Goal: Transaction & Acquisition: Purchase product/service

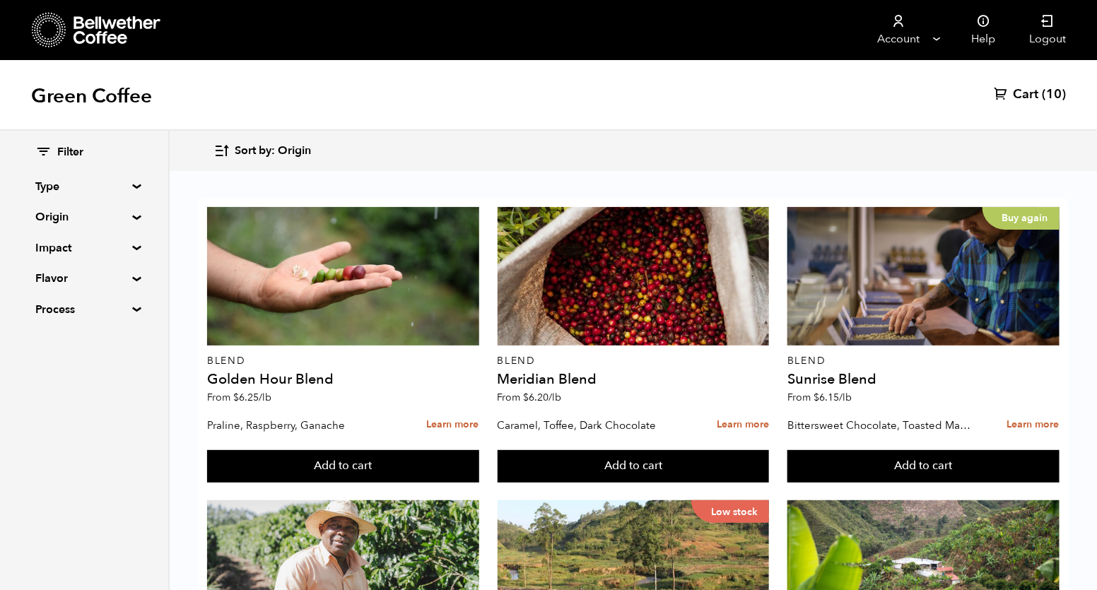
click at [83, 217] on summary "Origin" at bounding box center [84, 217] width 98 height 17
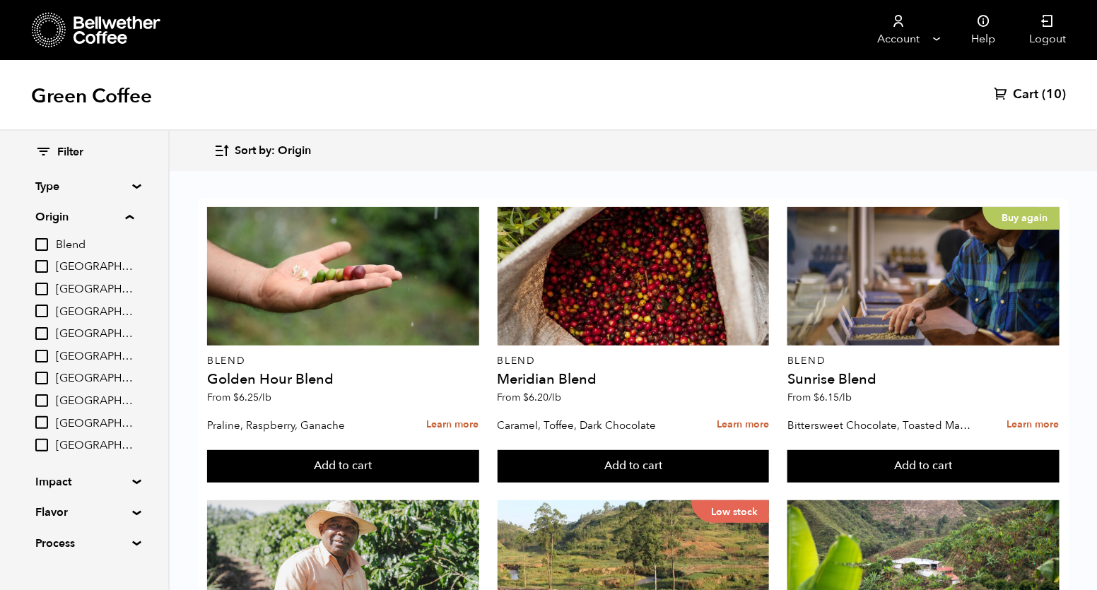
click at [89, 187] on summary "Type" at bounding box center [84, 186] width 98 height 17
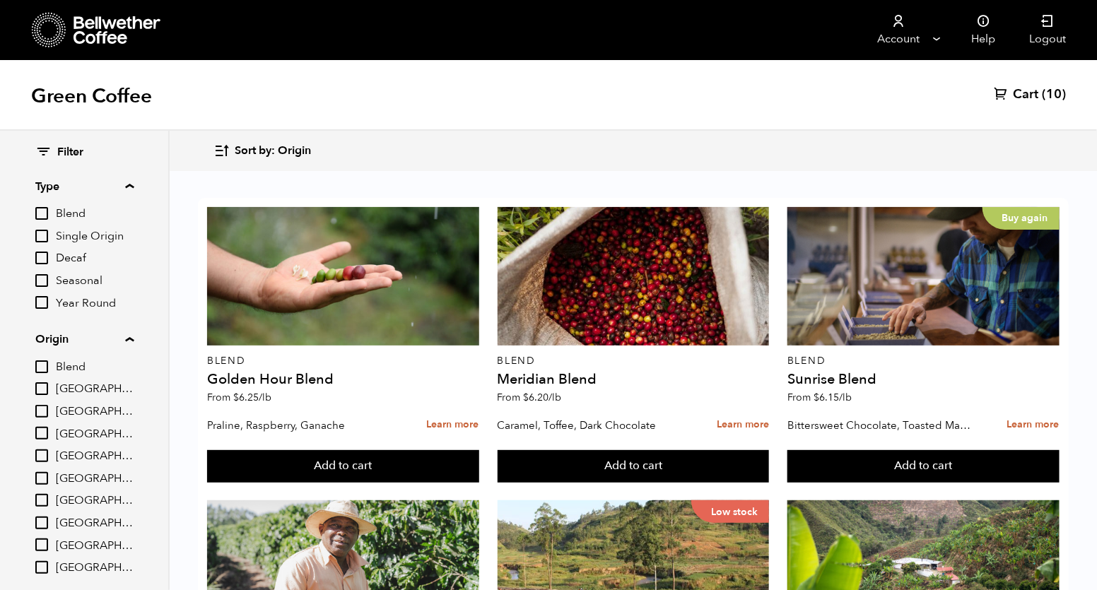
click at [273, 147] on span "Sort by: Origin" at bounding box center [273, 151] width 76 height 16
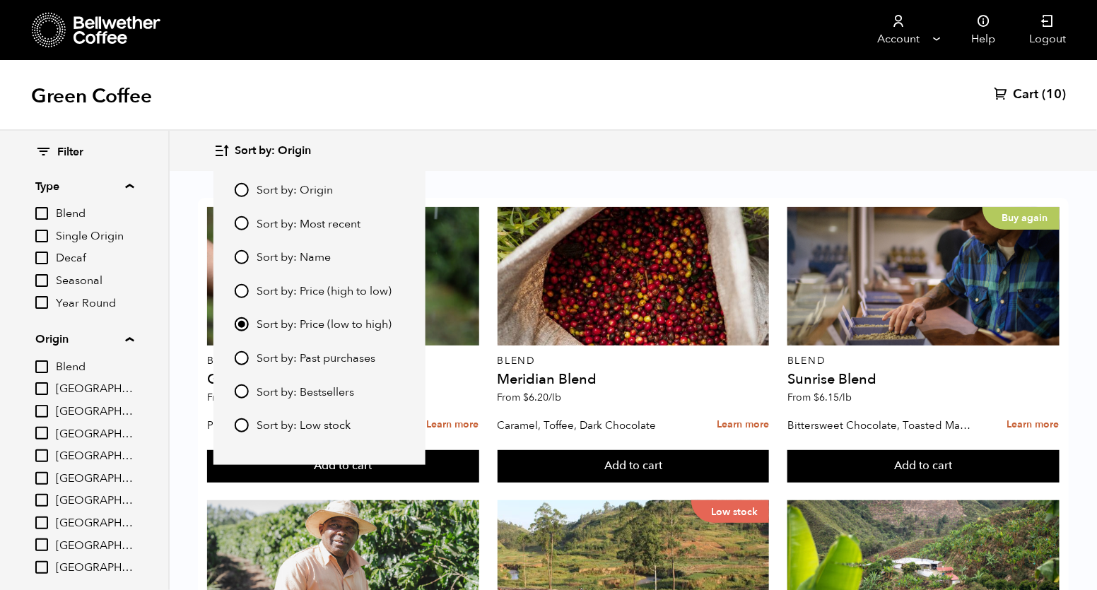
click at [242, 327] on input "Sort by: Price (low to high)" at bounding box center [242, 324] width 14 height 14
click at [500, 159] on div "Sort by: Origin Sort by: Origin Sort by: Most recent Sort by: Name Sort by: Pri…" at bounding box center [632, 150] width 839 height 33
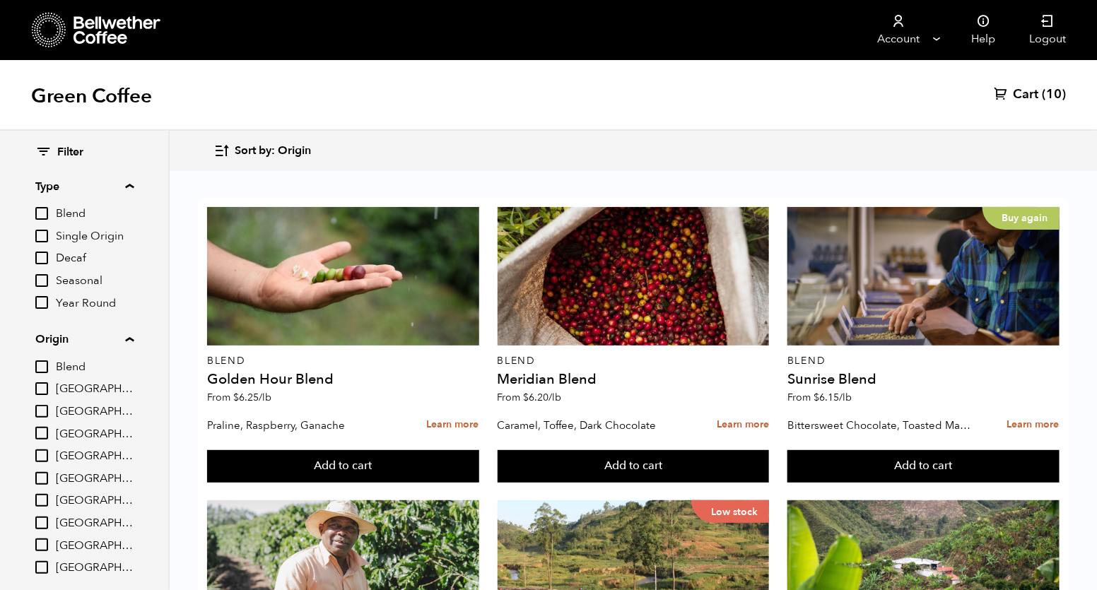
click at [240, 145] on span "Sort by: Origin" at bounding box center [273, 151] width 76 height 16
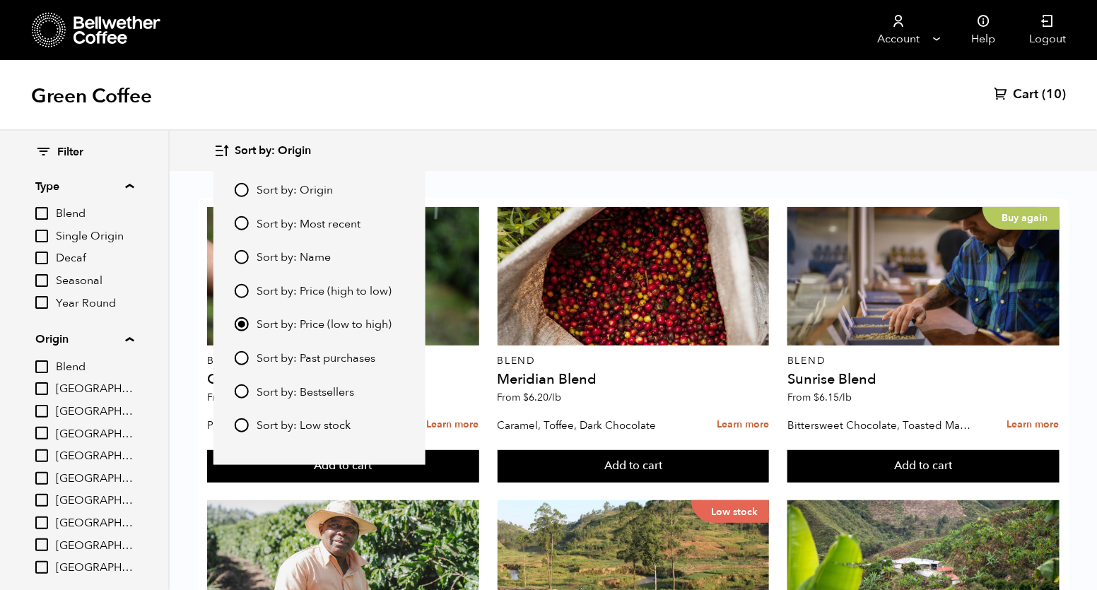
click at [245, 291] on input "Sort by: Price (high to low)" at bounding box center [242, 290] width 14 height 14
radio input "true"
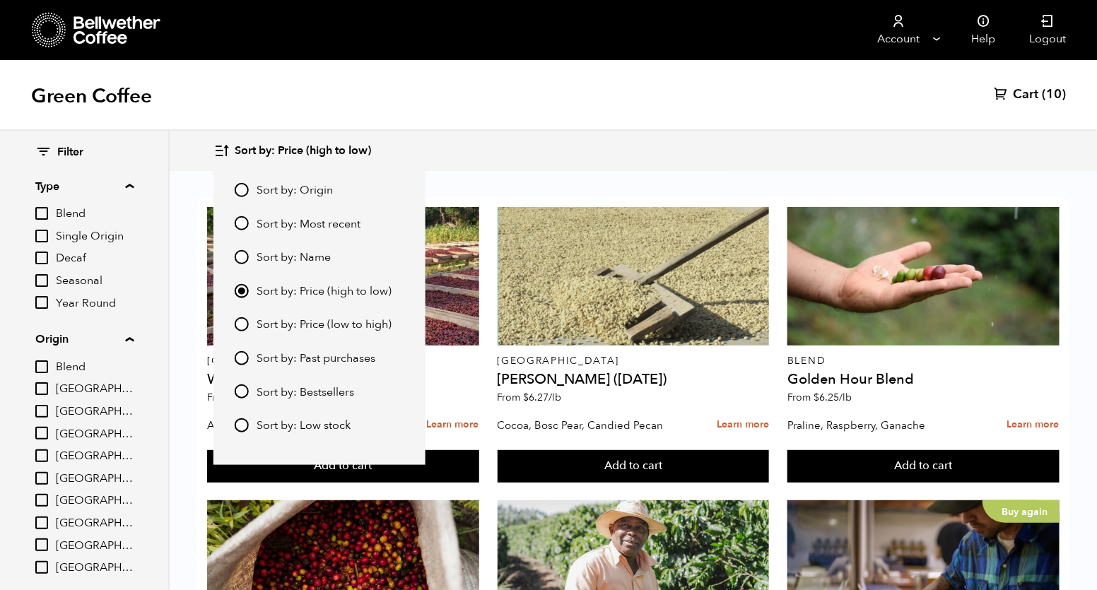
click at [272, 150] on span "Sort by: Price (high to low)" at bounding box center [303, 151] width 136 height 16
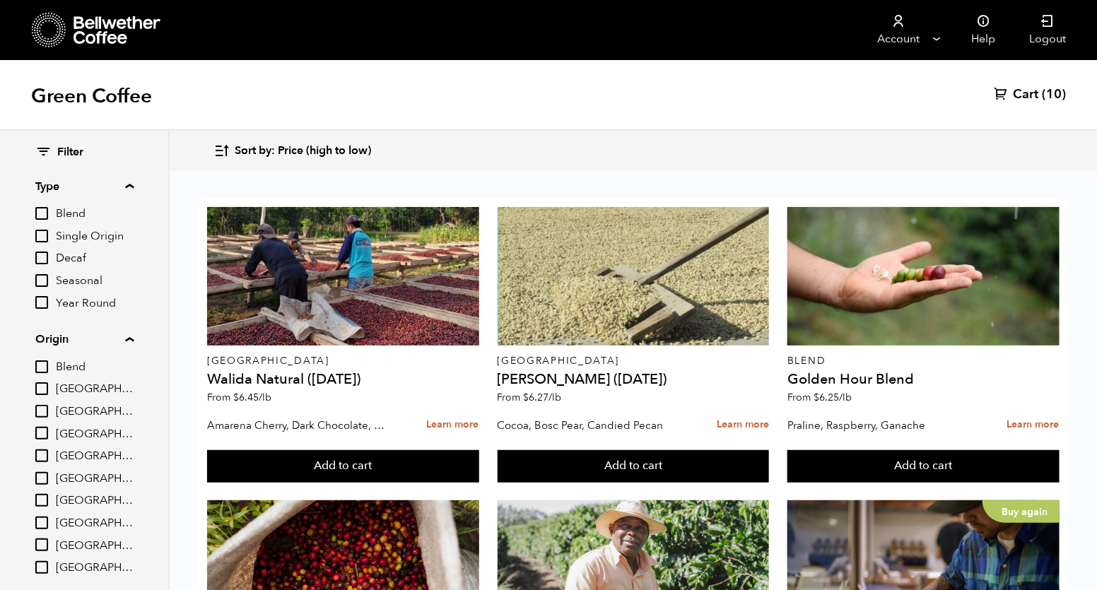
click at [266, 147] on span "Sort by: Price (high to low)" at bounding box center [303, 151] width 136 height 16
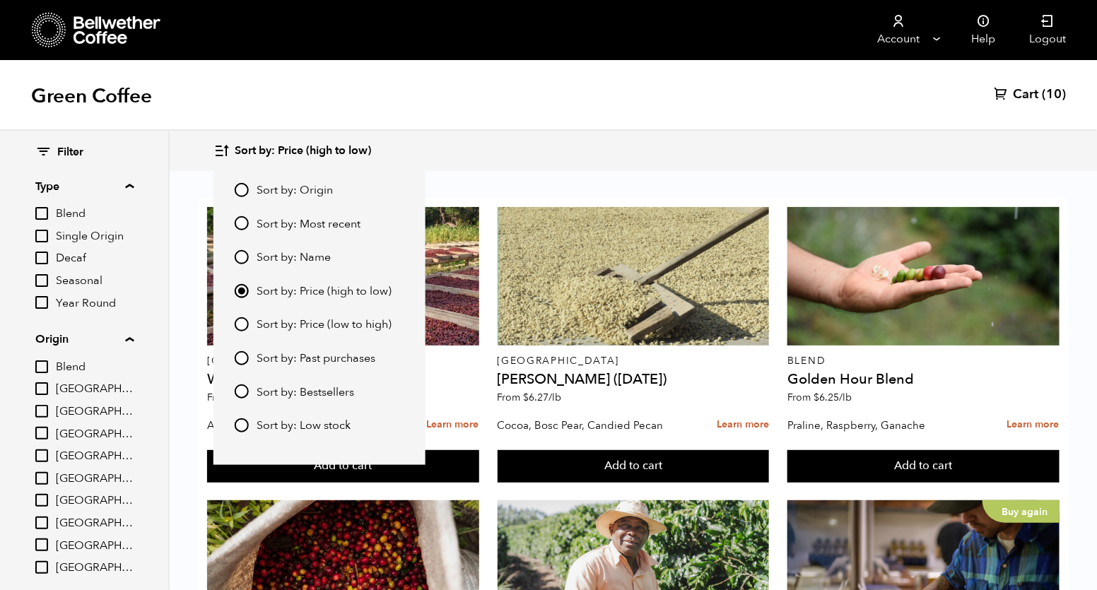
click at [245, 322] on input "Sort by: Price (low to high)" at bounding box center [242, 324] width 14 height 14
radio input "true"
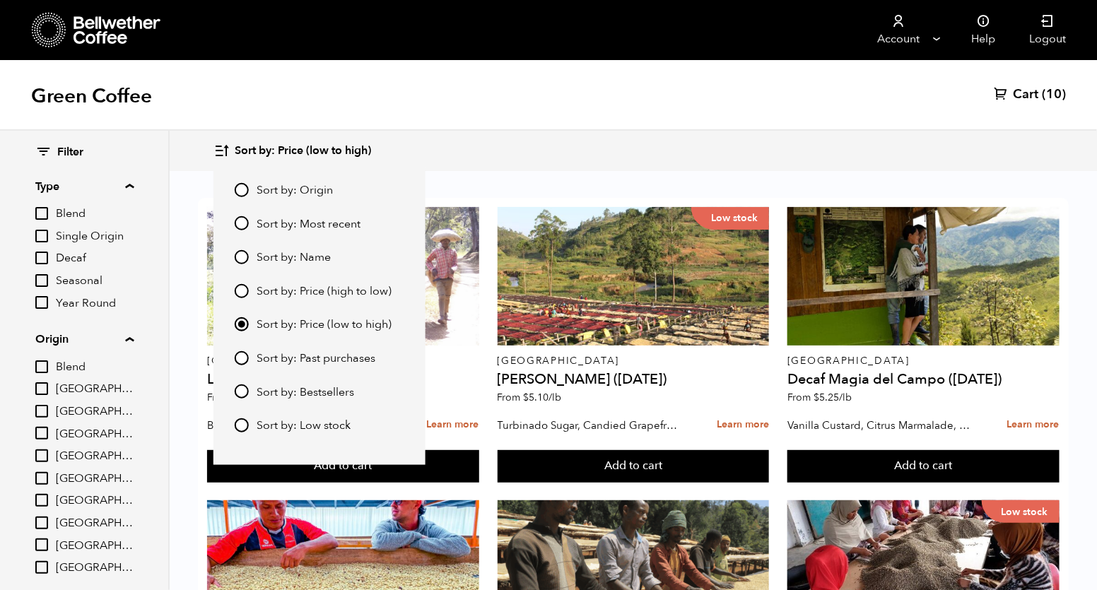
click at [544, 126] on div "Green Coffee Cart (10)" at bounding box center [548, 95] width 1097 height 71
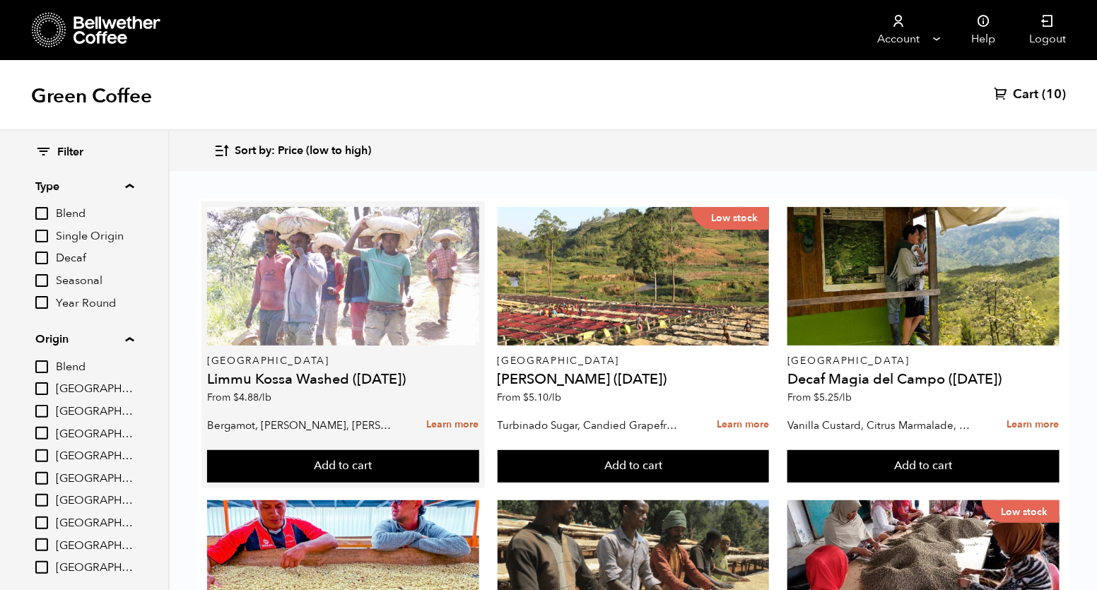
click at [392, 280] on div at bounding box center [343, 276] width 272 height 139
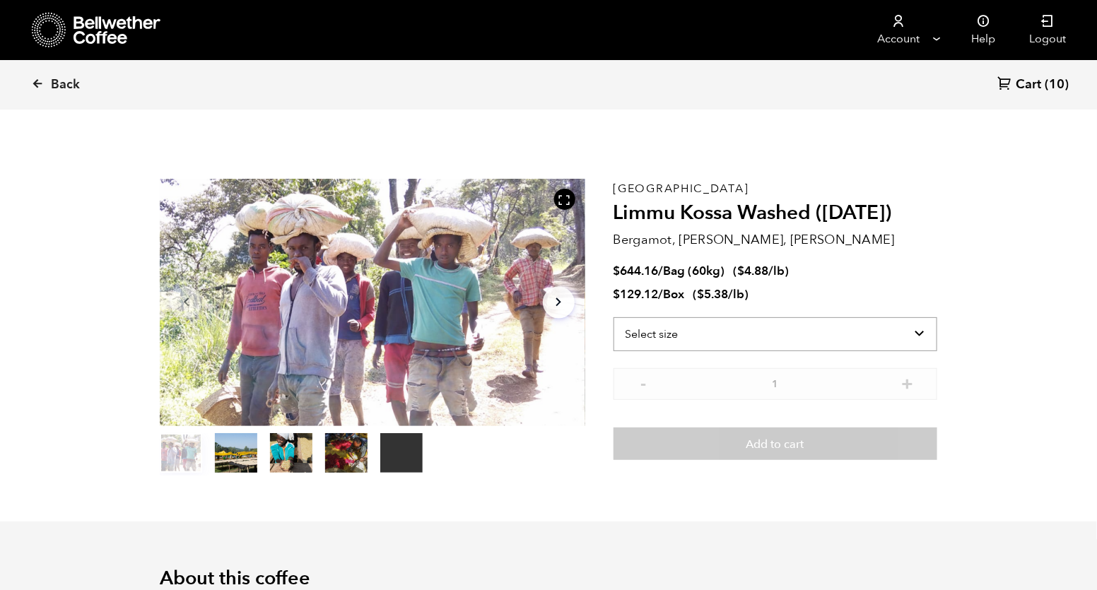
click at [782, 334] on select "Select size Bag (60kg) (132 lbs) Box (24 lbs)" at bounding box center [776, 334] width 324 height 34
select select "bag-3"
click at [614, 317] on select "Select size Bag (60kg) (132 lbs) Box (24 lbs)" at bounding box center [776, 334] width 324 height 34
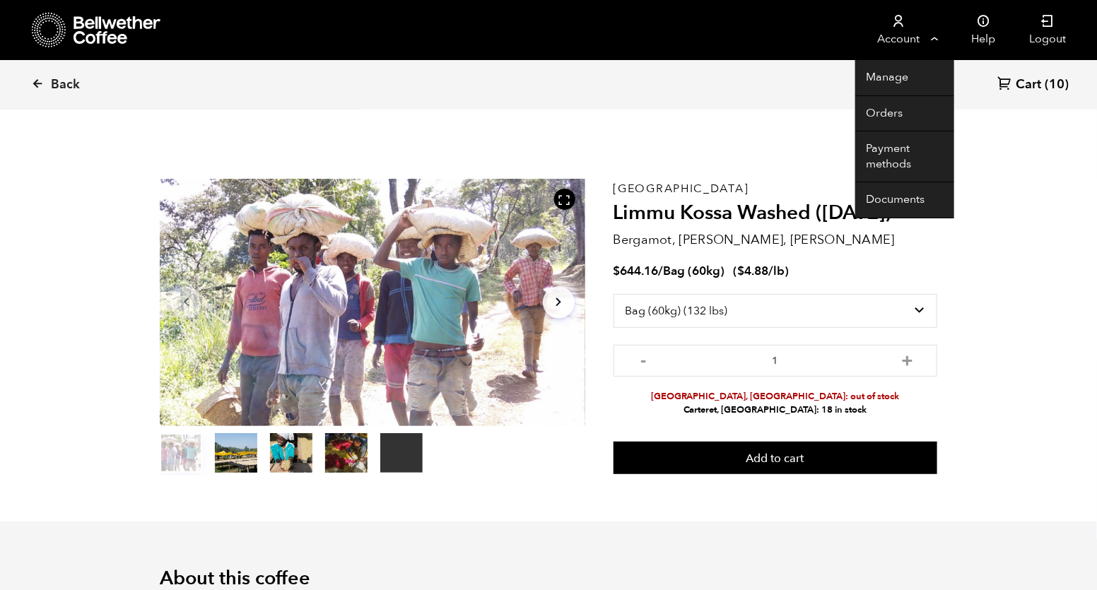
click at [898, 35] on link "Account" at bounding box center [898, 30] width 87 height 60
click at [887, 115] on link "Orders" at bounding box center [904, 114] width 99 height 36
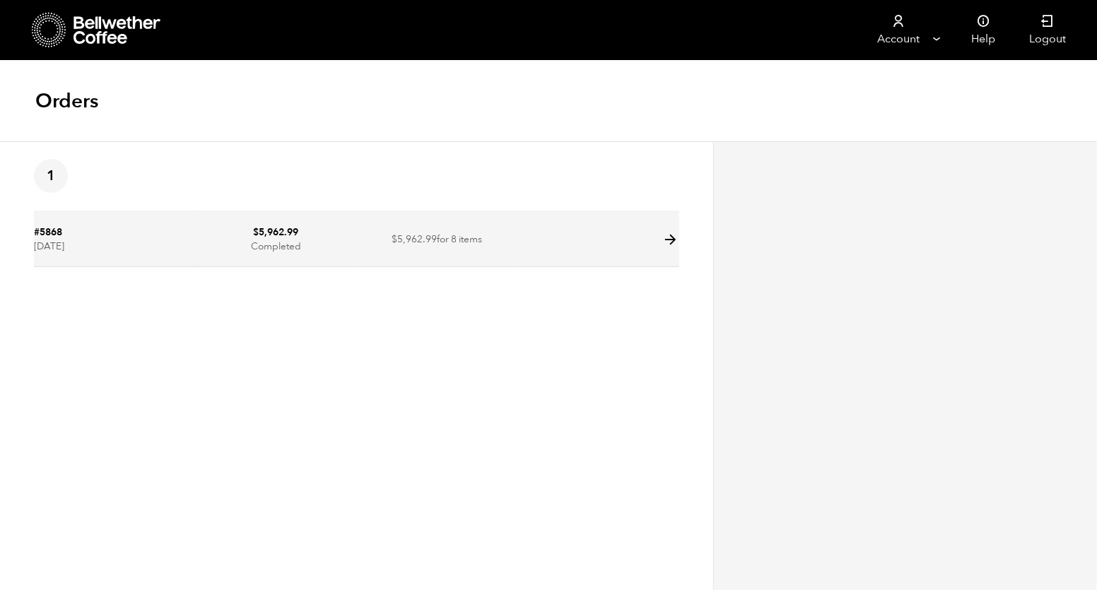
click at [417, 241] on span "$ 5,962.99" at bounding box center [414, 239] width 45 height 13
click at [675, 240] on icon at bounding box center [671, 240] width 16 height 16
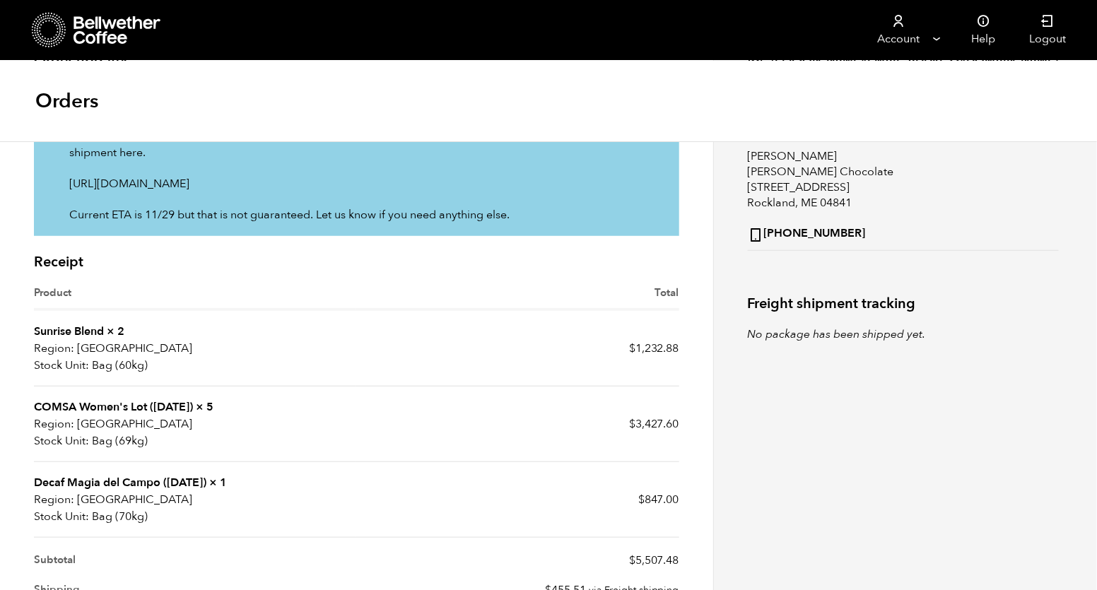
scroll to position [248, 0]
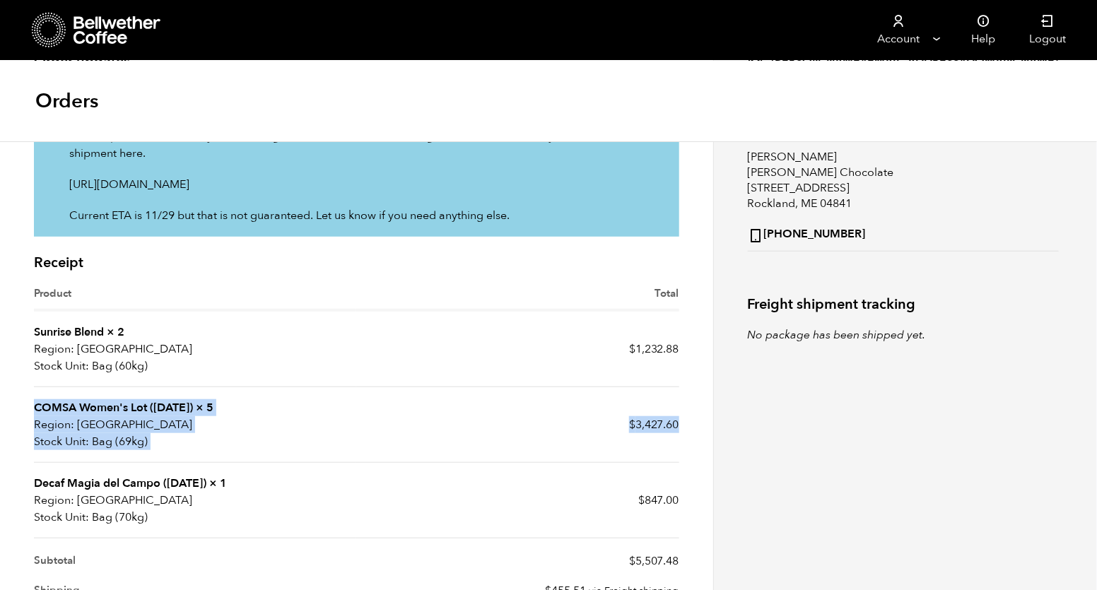
drag, startPoint x: 669, startPoint y: 440, endPoint x: 36, endPoint y: 401, distance: 634.5
click at [36, 401] on tr "COMSA Women's Lot (JUN 22) × 5 Region: USA Stock Unit: Bag (69kg) $ 3,427.60" at bounding box center [356, 425] width 645 height 76
copy tr "COMSA Women's Lot (JUN 22) × 5 Region: USA Stock Unit: Bag (69kg) $ 3,427.60"
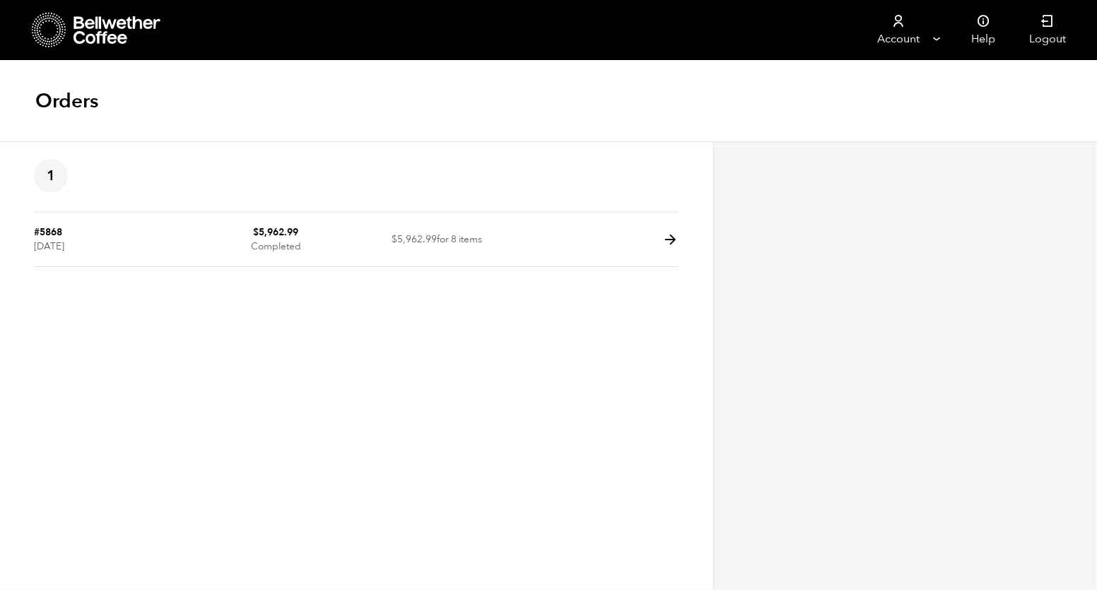
click at [76, 35] on icon at bounding box center [118, 30] width 88 height 28
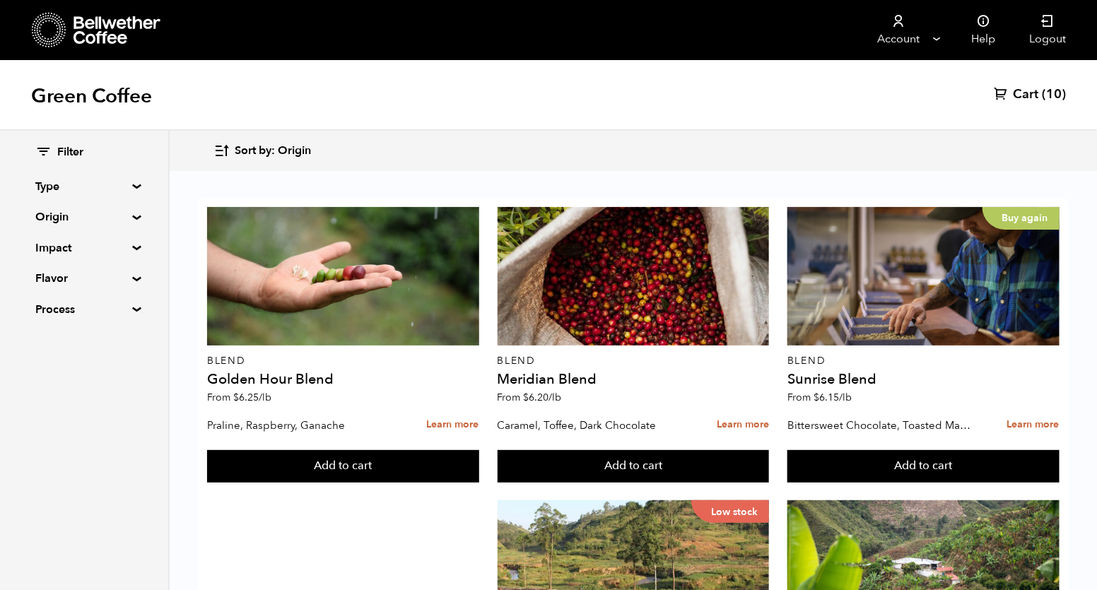
click at [274, 155] on span "Sort by: Origin" at bounding box center [273, 151] width 76 height 16
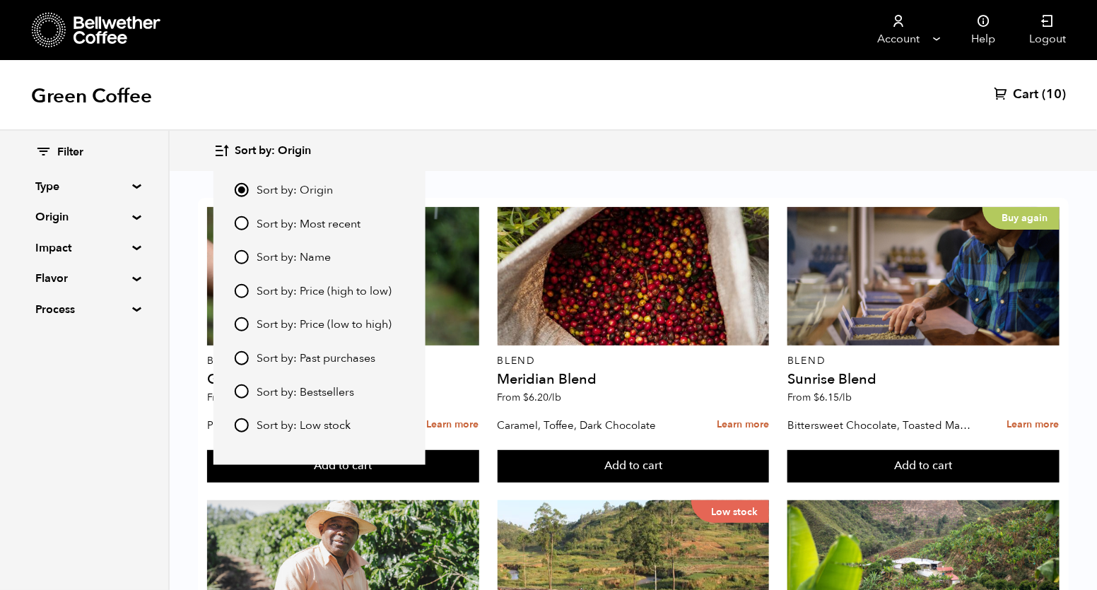
click at [241, 324] on input "Sort by: Price (low to high)" at bounding box center [242, 324] width 14 height 14
radio input "true"
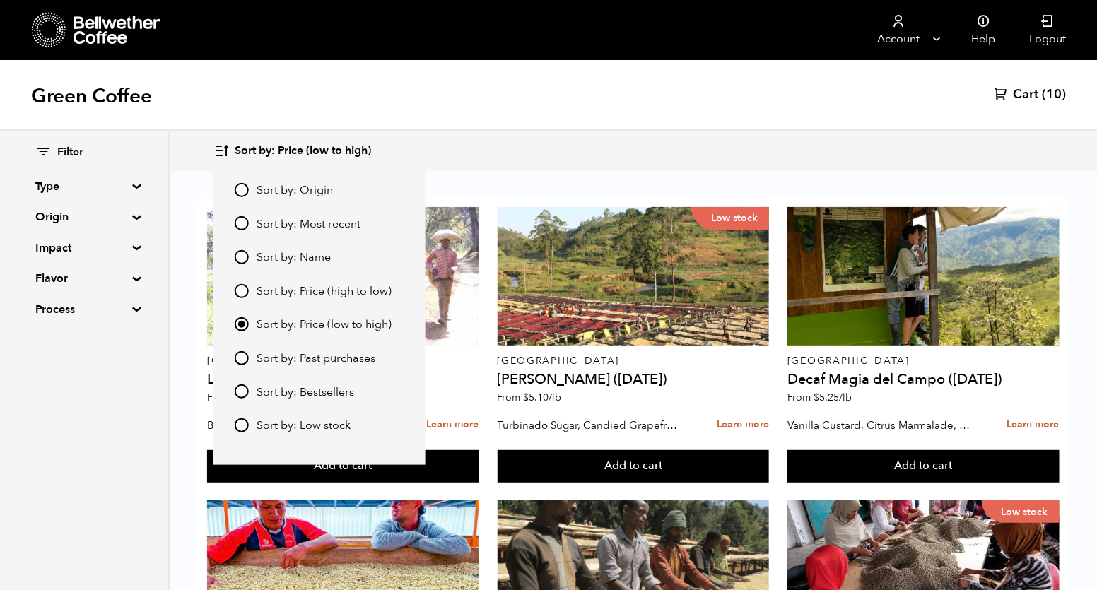
click at [520, 143] on div "Sort by: Price (low to high) Sort by: Origin Sort by: Most recent Sort by: Name…" at bounding box center [632, 150] width 839 height 33
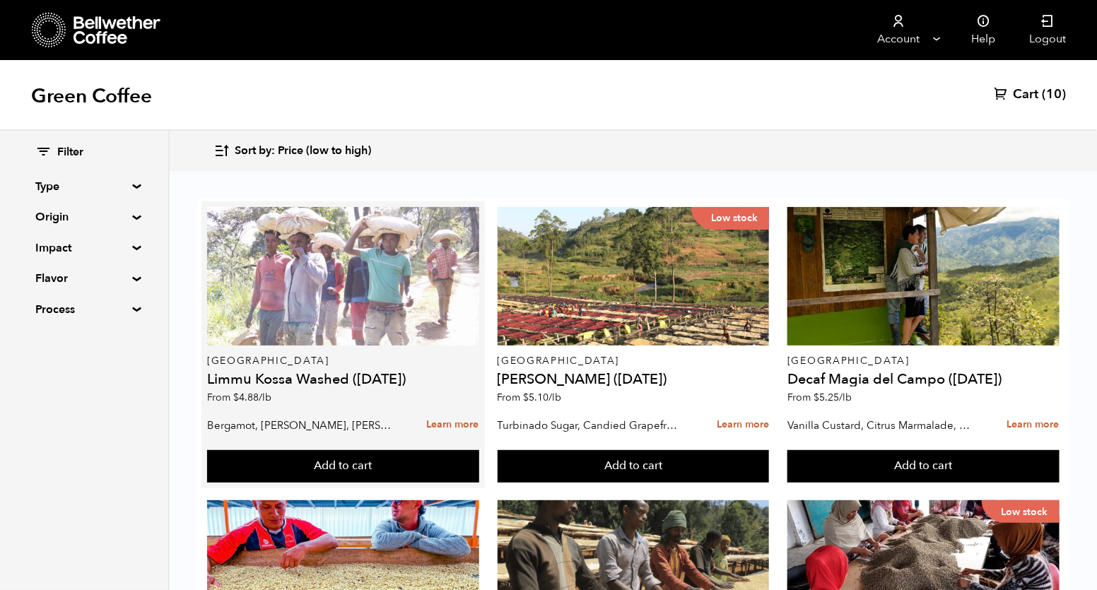
click at [399, 323] on div at bounding box center [343, 276] width 272 height 139
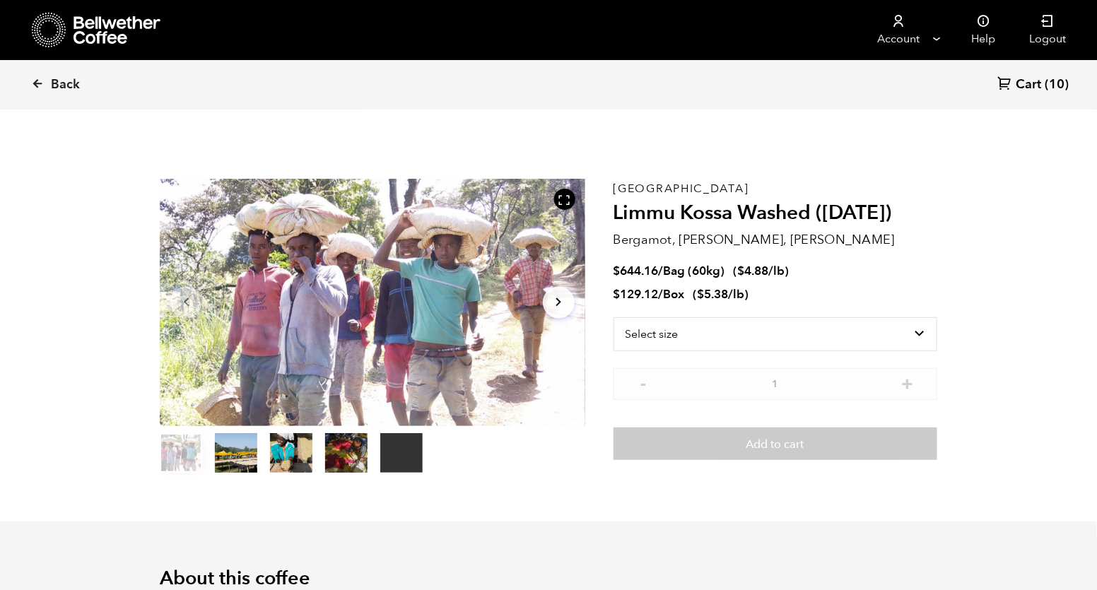
scroll to position [615, 753]
click at [898, 332] on select "Select size Bag (60kg) (132 lbs) Box (24 lbs)" at bounding box center [776, 334] width 324 height 34
select select "bag-3"
click at [614, 317] on select "Select size Bag (60kg) (132 lbs) Box (24 lbs)" at bounding box center [776, 334] width 324 height 34
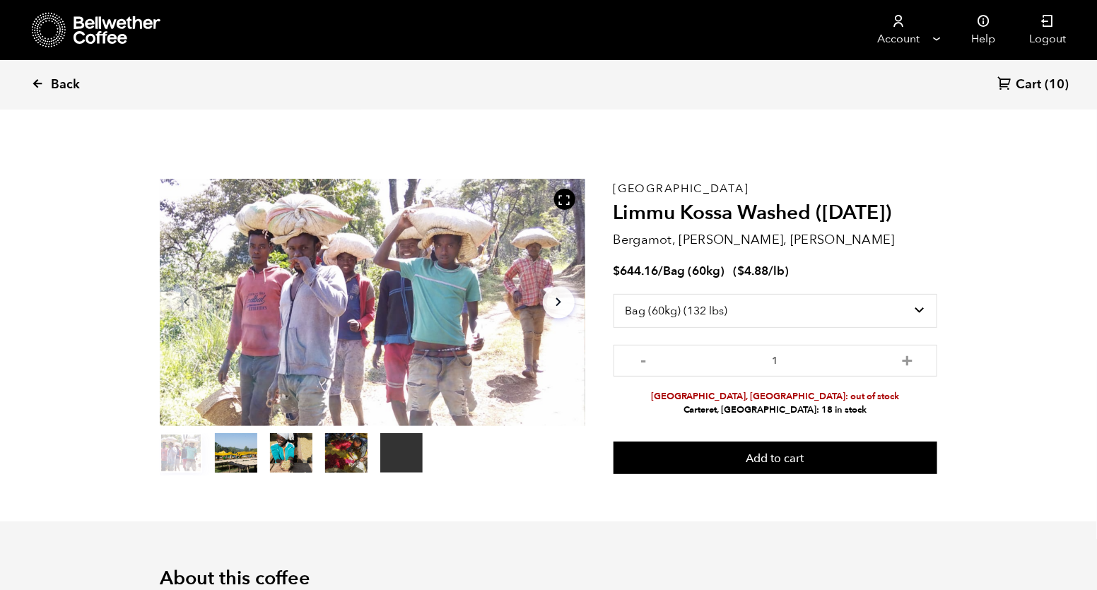
click at [49, 90] on link "Back" at bounding box center [75, 85] width 88 height 48
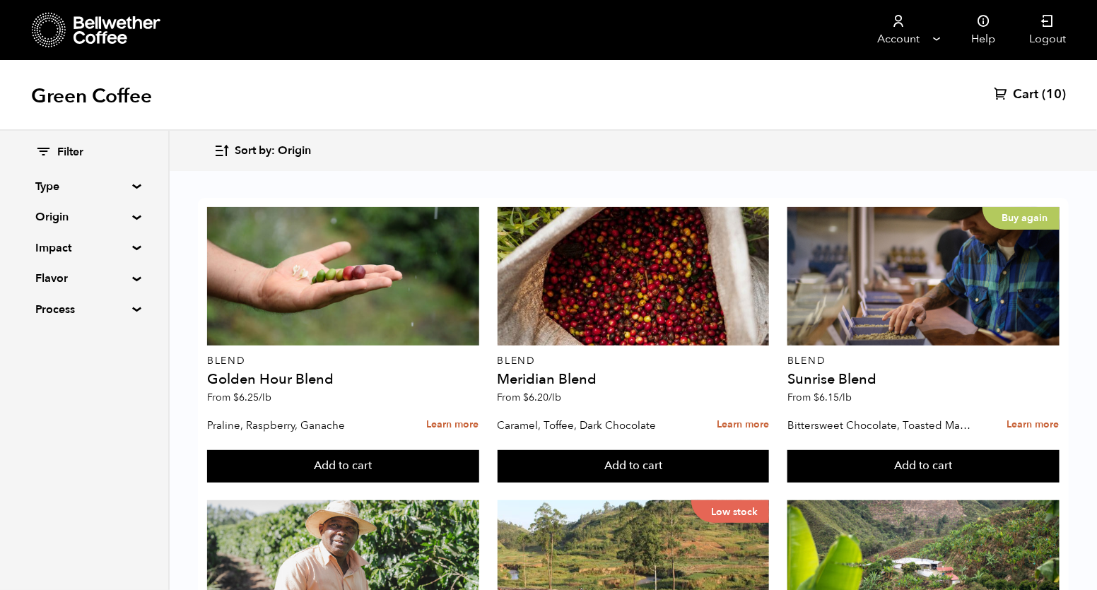
click at [241, 149] on span "Sort by: Origin" at bounding box center [273, 151] width 76 height 16
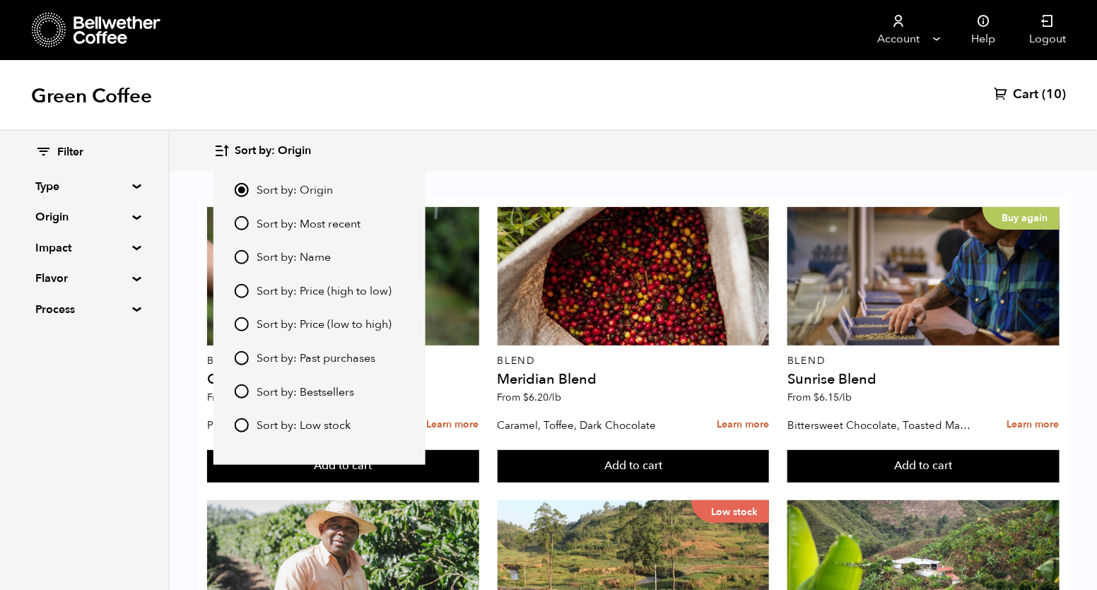
click at [244, 326] on input "Sort by: Price (low to high)" at bounding box center [242, 324] width 14 height 14
radio input "true"
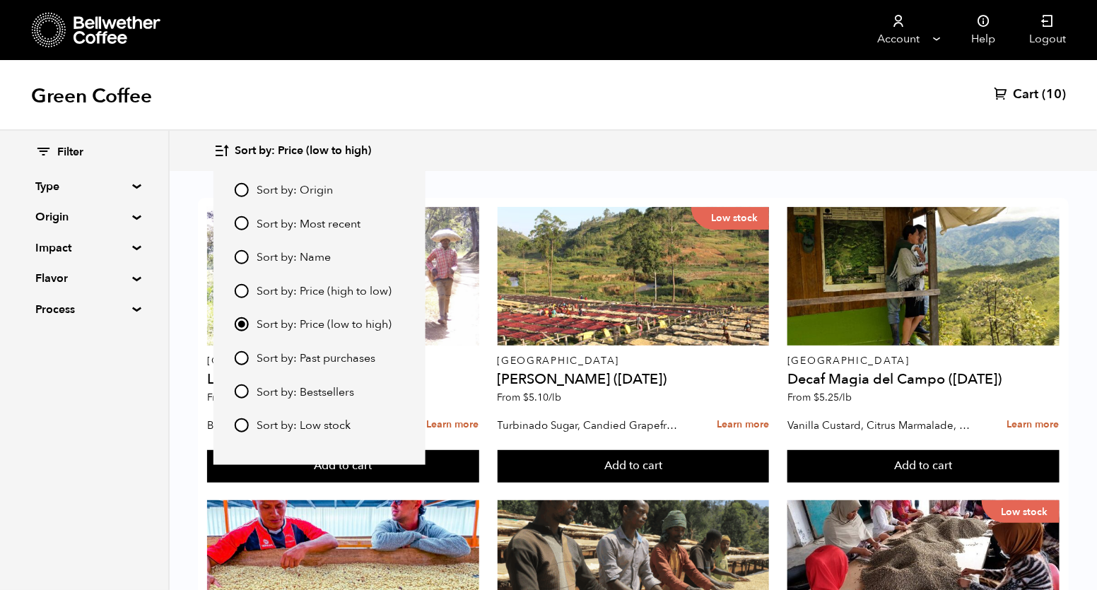
click at [560, 121] on div "Green Coffee Cart (10)" at bounding box center [548, 95] width 1097 height 71
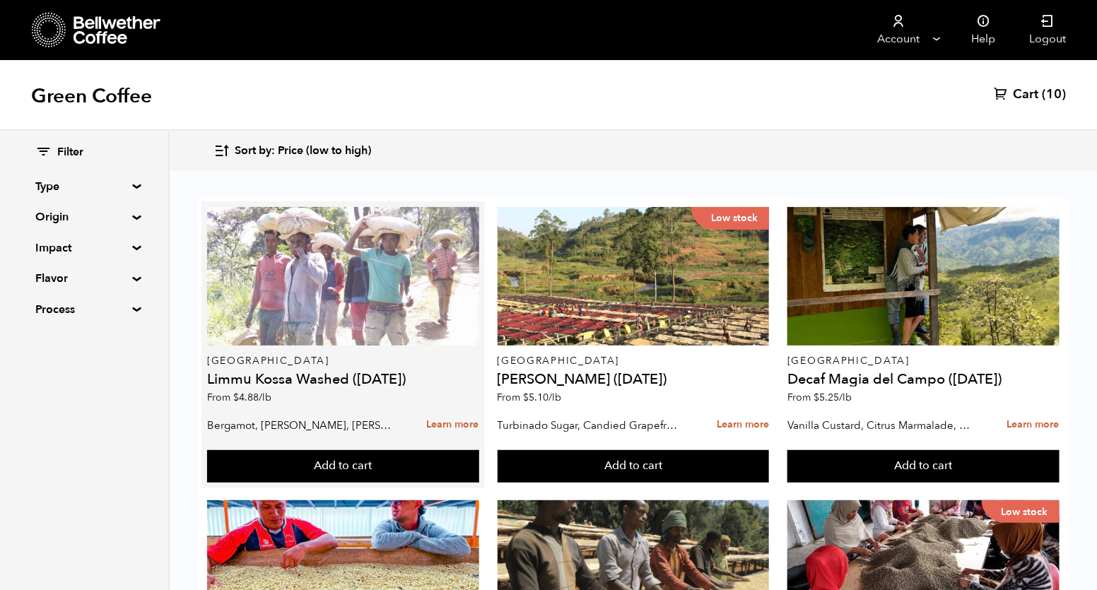
click at [288, 298] on div at bounding box center [343, 276] width 272 height 139
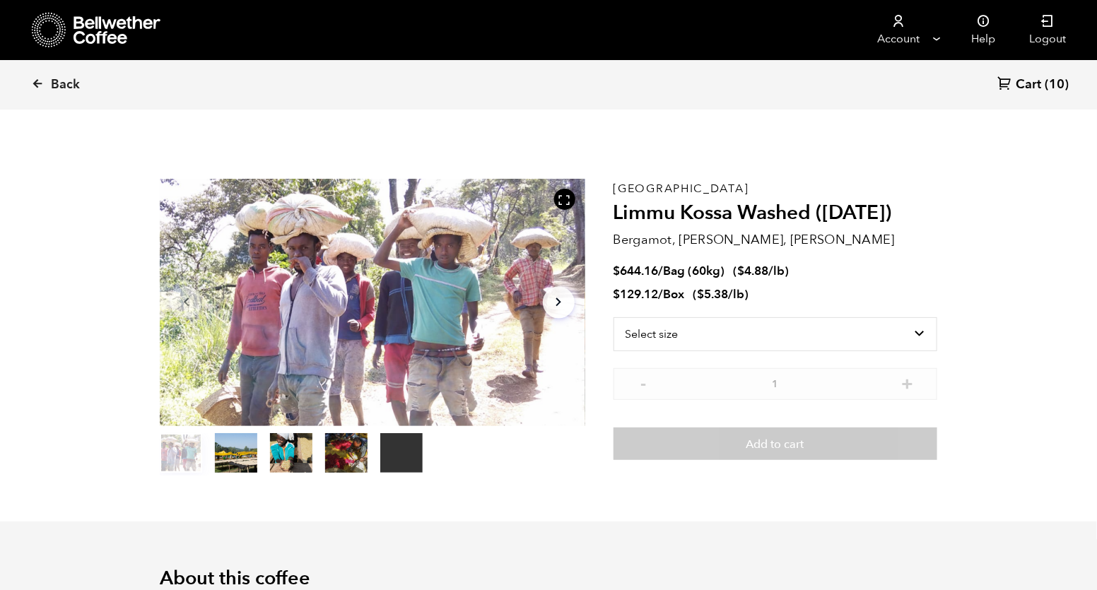
scroll to position [615, 753]
click at [679, 332] on select "Select size Bag (60kg) (132 lbs) Box (24 lbs)" at bounding box center [776, 334] width 324 height 34
click at [614, 317] on select "Select size Bag (60kg) (132 lbs) Box (24 lbs)" at bounding box center [776, 334] width 324 height 34
click at [710, 317] on select "Select size Bag (60kg) (132 lbs) Box (24 lbs)" at bounding box center [776, 311] width 324 height 34
select select "bag-3"
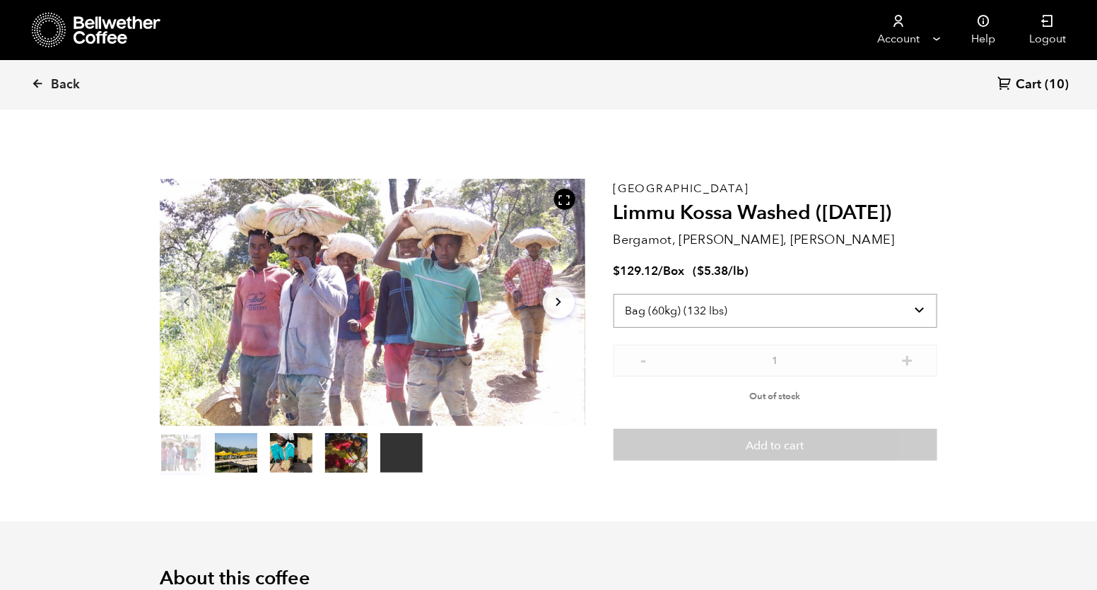
click at [614, 294] on select "Select size Bag (60kg) (132 lbs) Box (24 lbs)" at bounding box center [776, 311] width 324 height 34
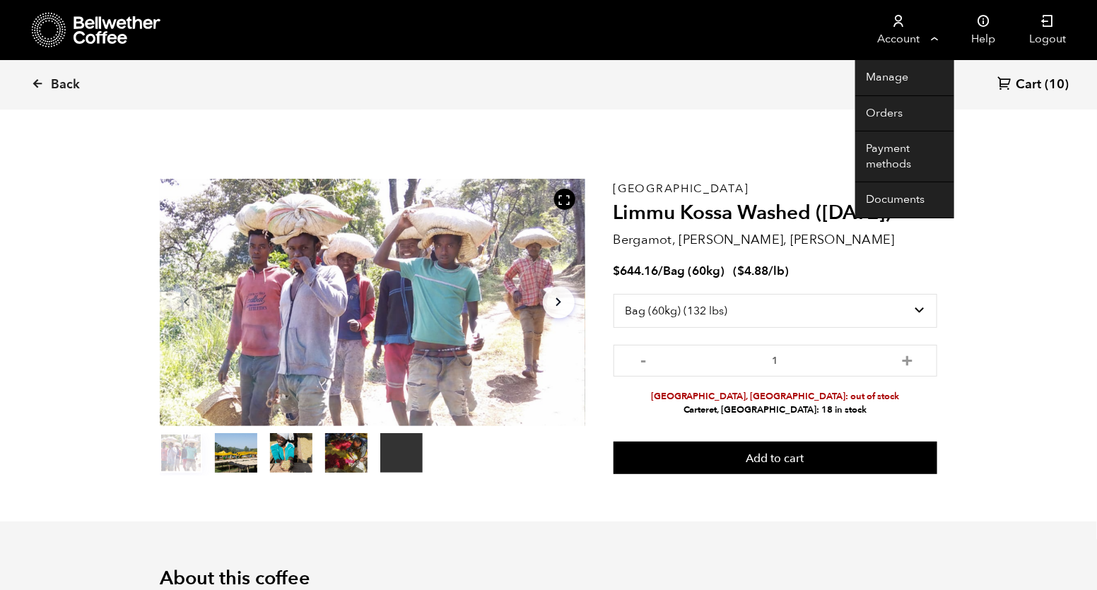
click at [915, 26] on link "Account" at bounding box center [898, 30] width 87 height 60
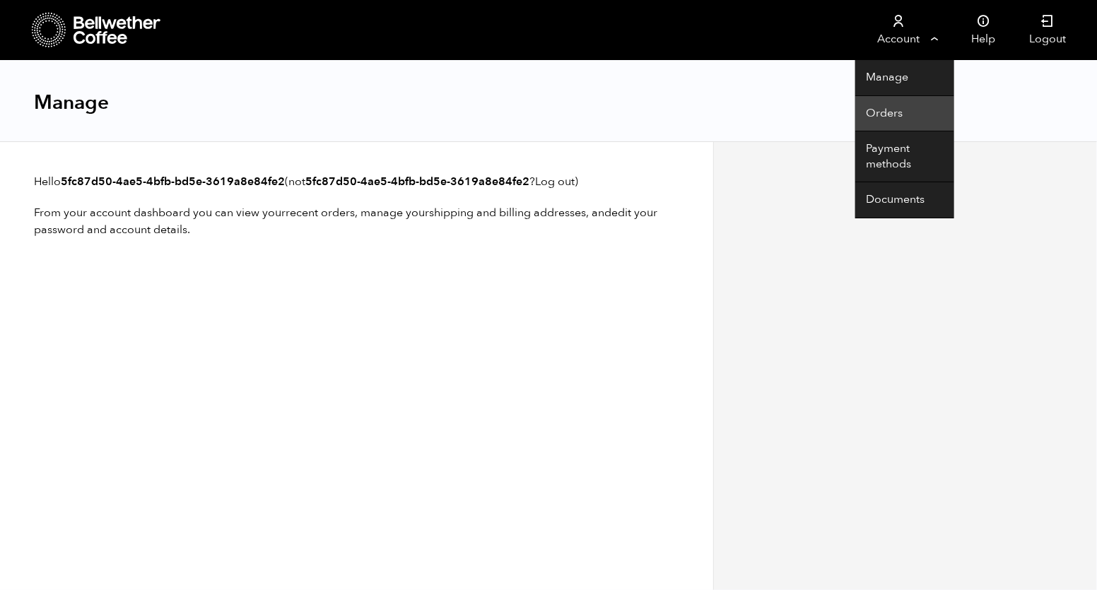
click at [900, 113] on link "Orders" at bounding box center [904, 114] width 99 height 36
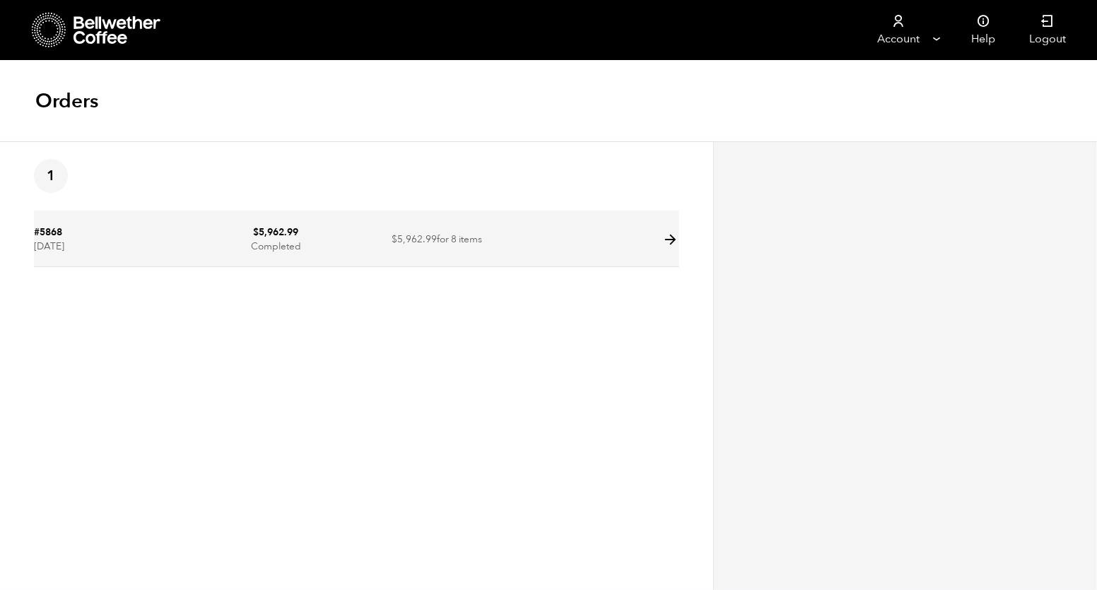
click at [636, 235] on td at bounding box center [598, 240] width 161 height 54
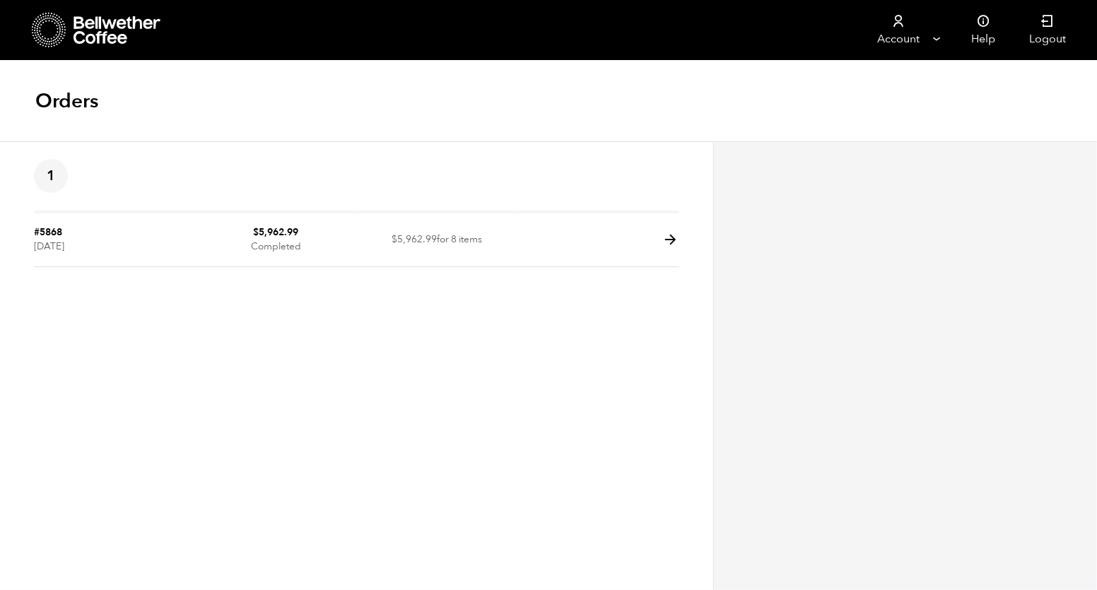
click at [90, 35] on icon at bounding box center [118, 30] width 88 height 28
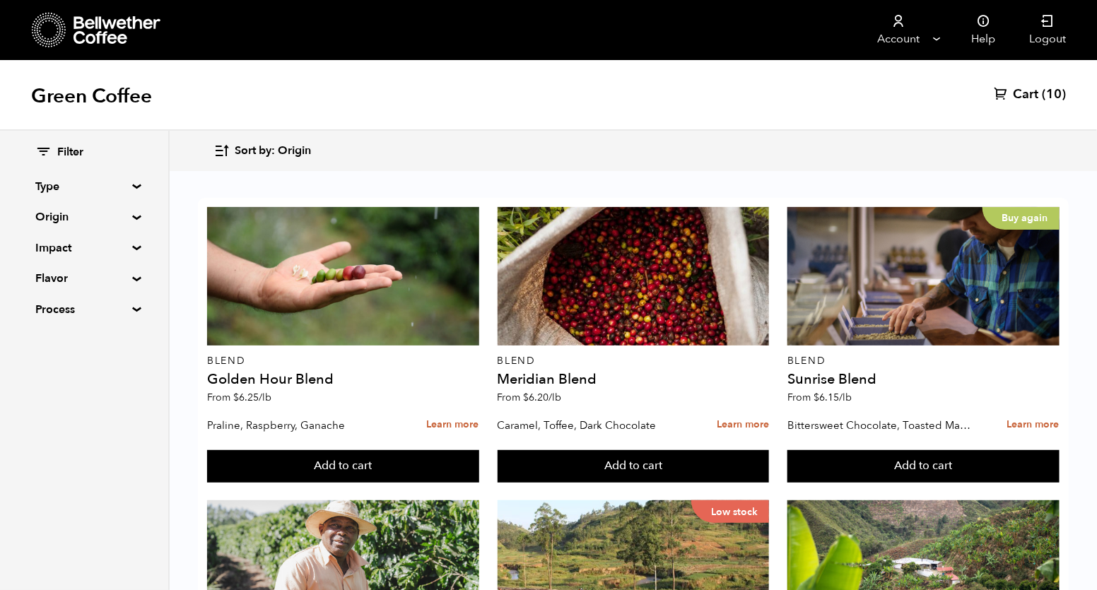
click at [264, 146] on span "Sort by: Origin" at bounding box center [273, 151] width 76 height 16
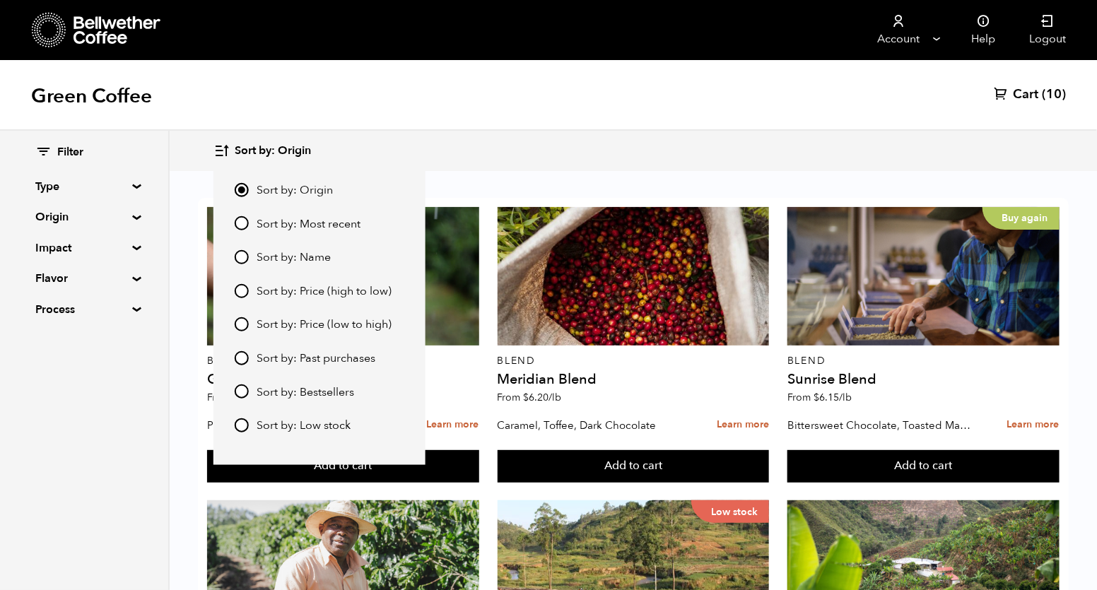
click at [240, 327] on input "Sort by: Price (low to high)" at bounding box center [242, 324] width 14 height 14
radio input "true"
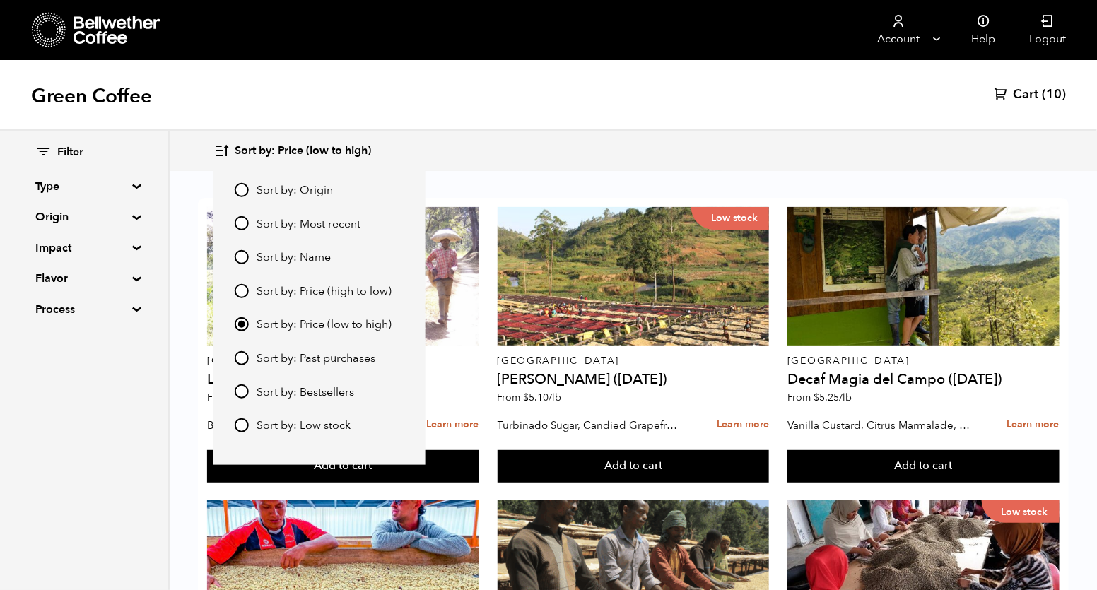
click at [744, 91] on div "Green Coffee Cart (10)" at bounding box center [548, 95] width 1097 height 71
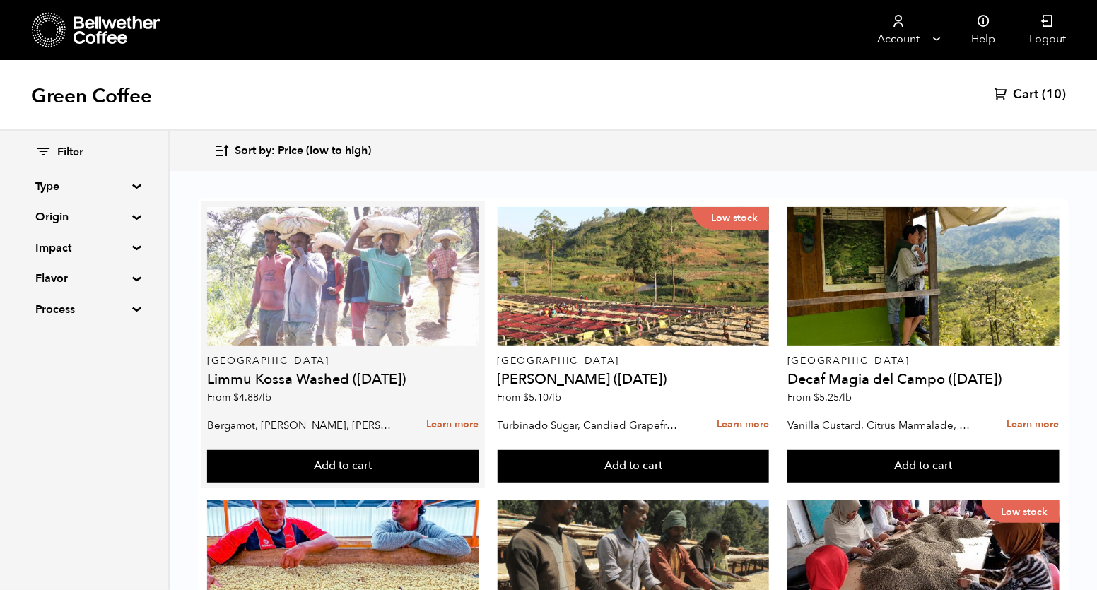
click at [393, 329] on div at bounding box center [343, 276] width 272 height 139
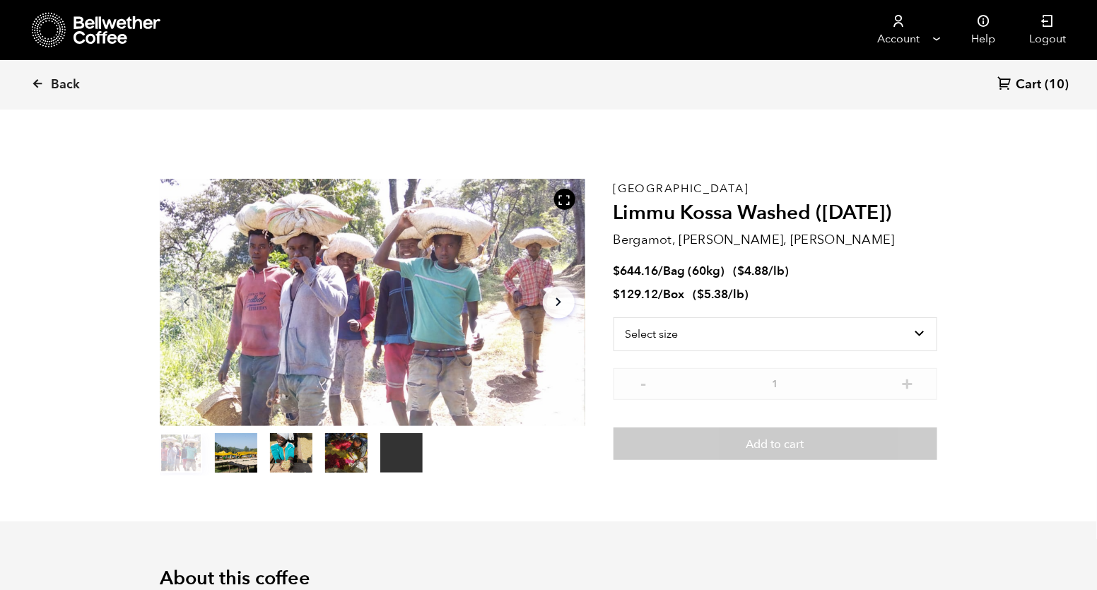
scroll to position [615, 753]
drag, startPoint x: 722, startPoint y: 272, endPoint x: 687, endPoint y: 271, distance: 34.7
click at [687, 271] on span "Bag (60kg)" at bounding box center [694, 271] width 61 height 16
copy span "(60kg"
click at [1043, 85] on link "Cart (10)" at bounding box center [1032, 85] width 71 height 19
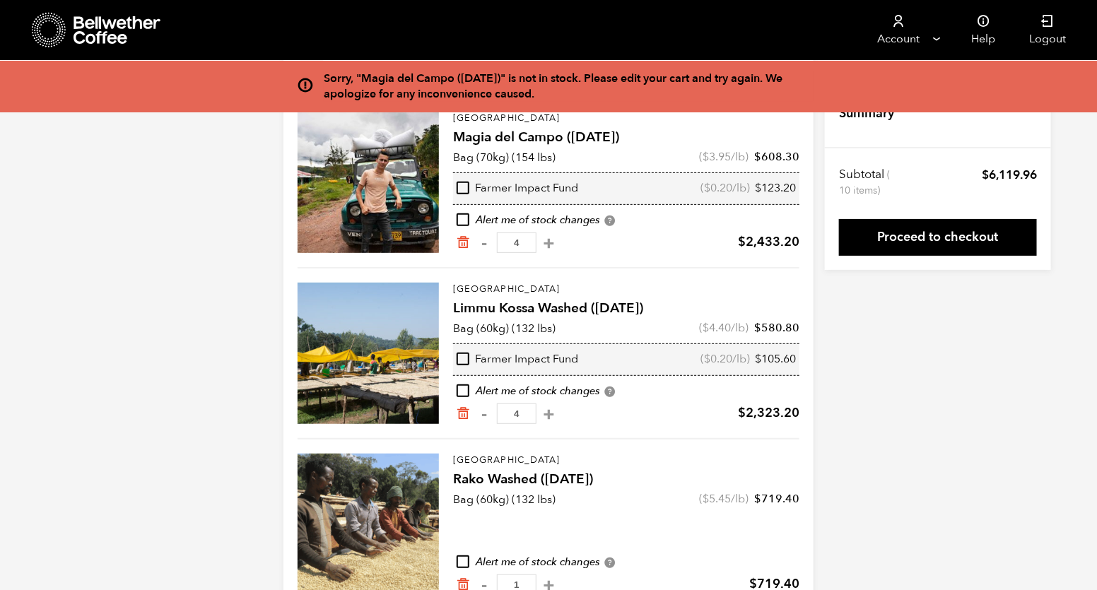
scroll to position [191, 0]
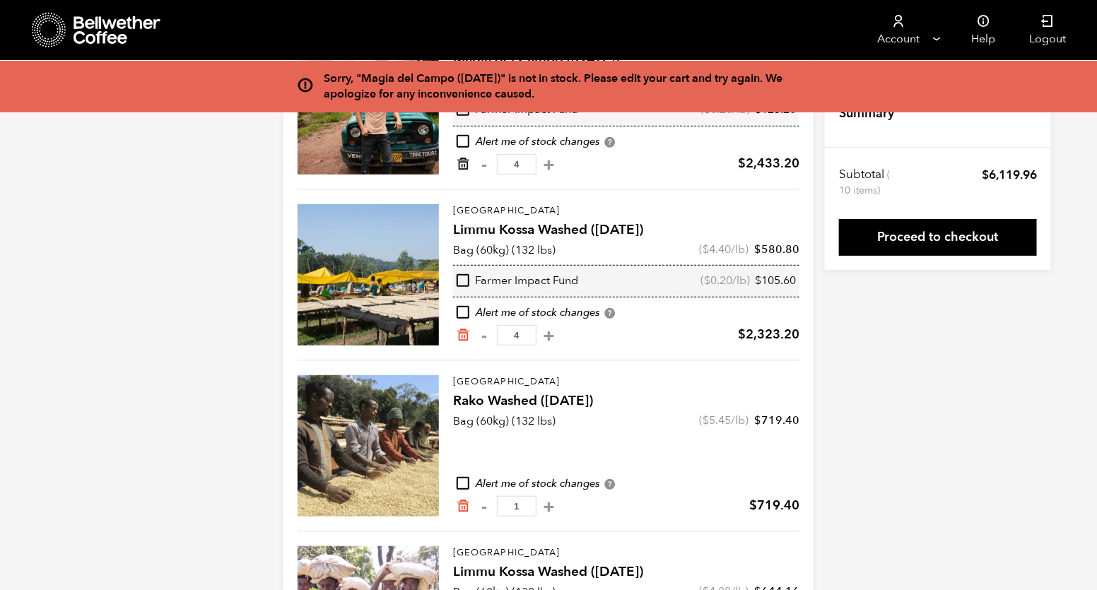
click at [462, 169] on icon "Remove from cart" at bounding box center [463, 164] width 14 height 14
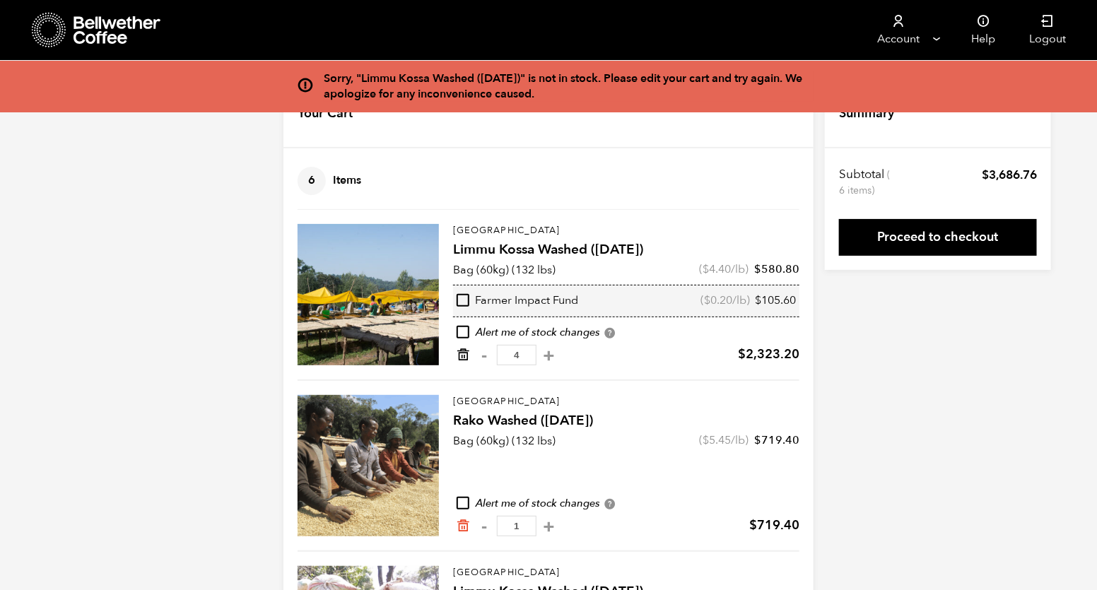
click at [462, 357] on icon "Remove from cart" at bounding box center [463, 355] width 14 height 14
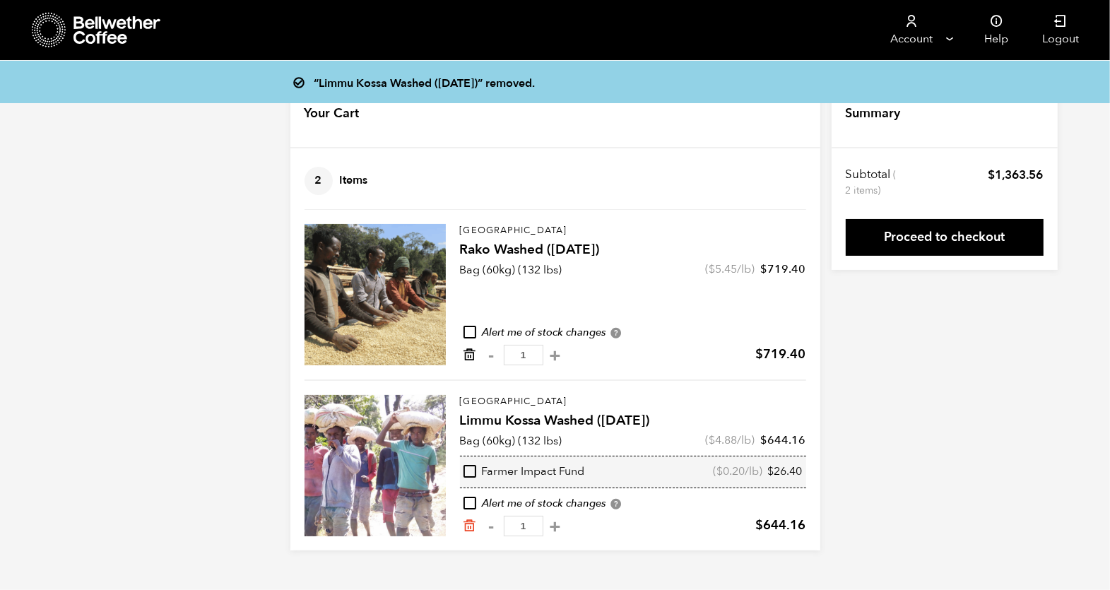
click at [471, 356] on icon "Remove from cart" at bounding box center [470, 355] width 14 height 14
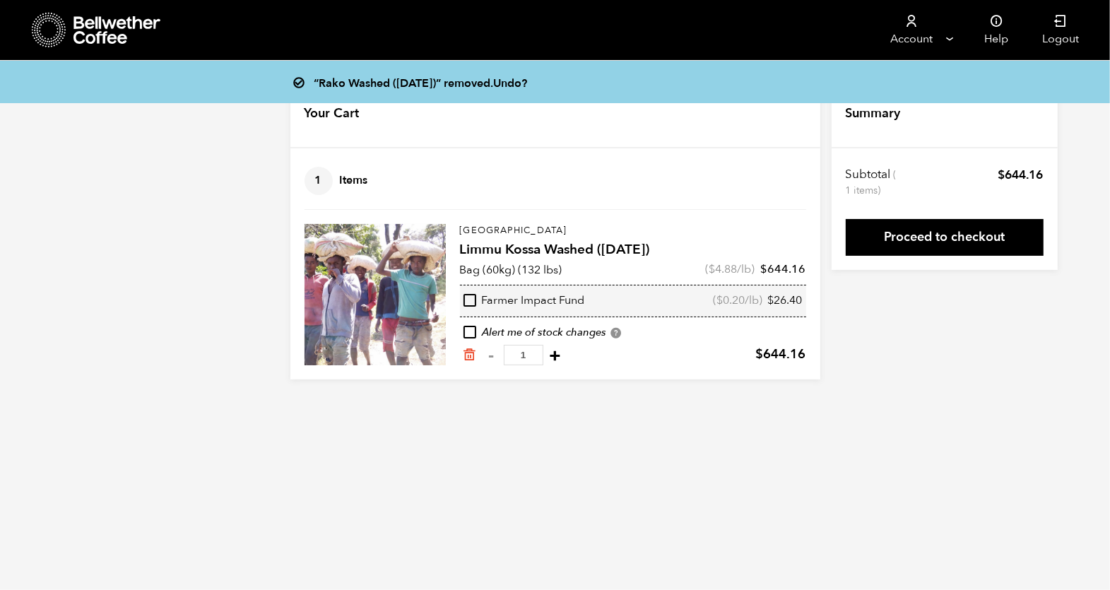
click at [548, 356] on button "+" at bounding box center [556, 355] width 18 height 14
type input "2"
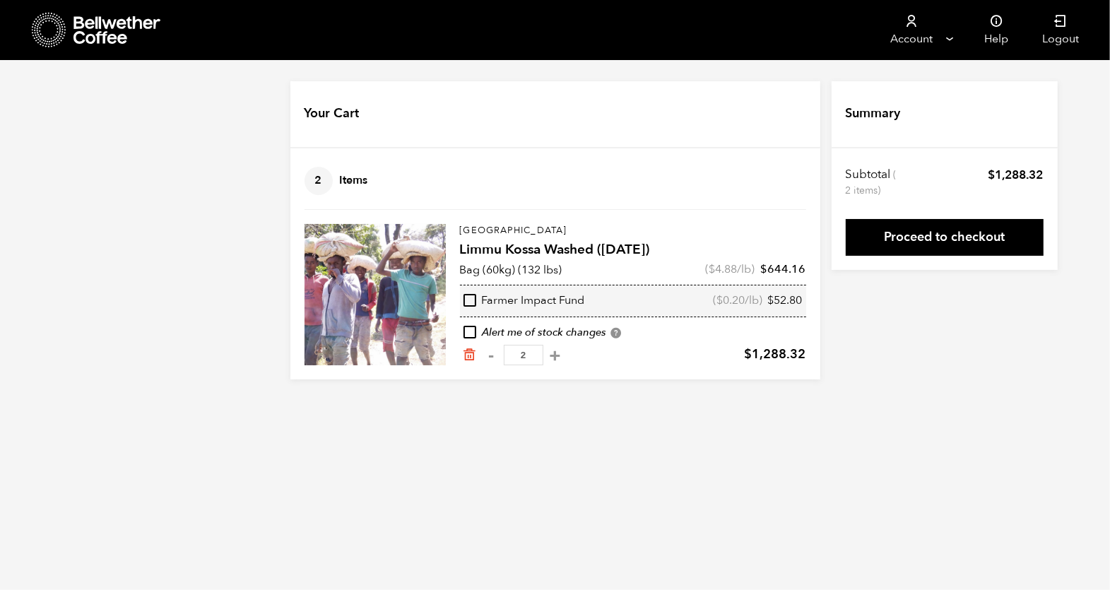
click at [83, 43] on icon at bounding box center [118, 30] width 88 height 28
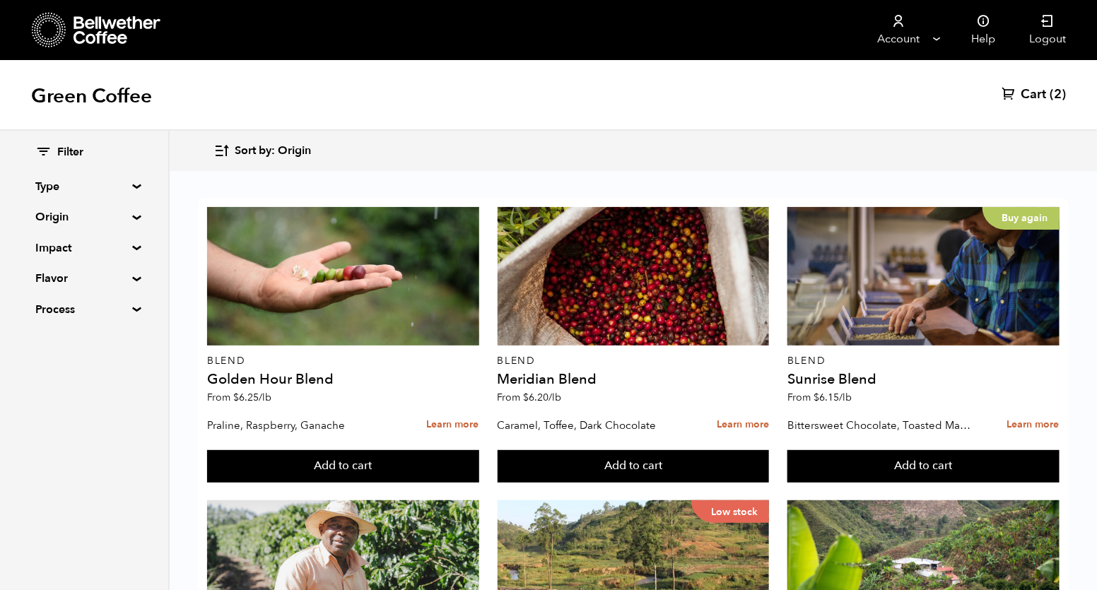
click at [269, 148] on span "Sort by: Origin" at bounding box center [273, 151] width 76 height 16
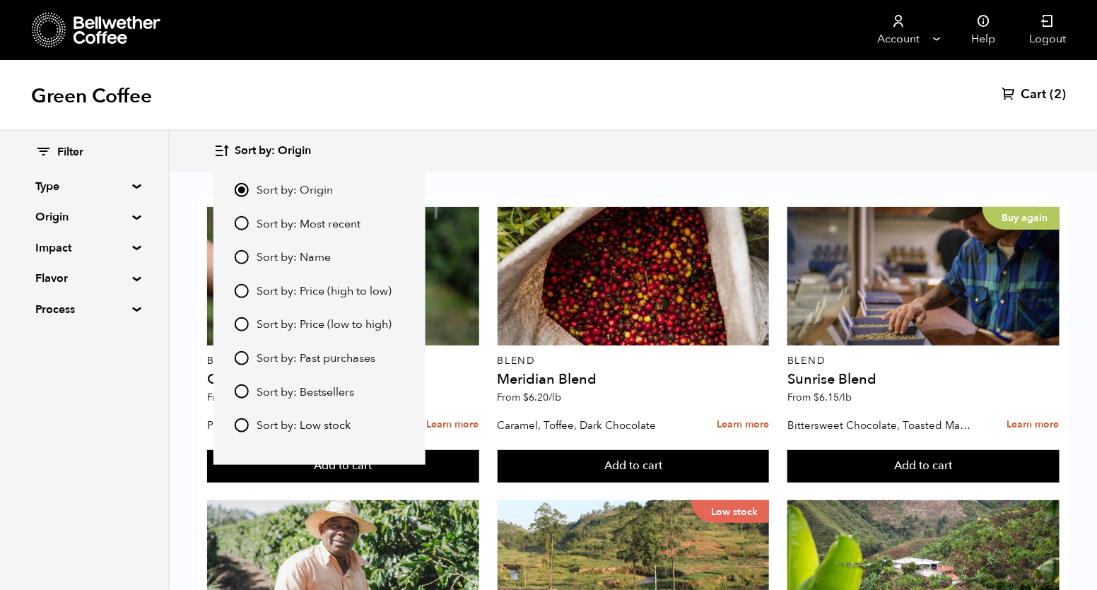
click at [241, 323] on input "Sort by: Price (low to high)" at bounding box center [242, 324] width 14 height 14
radio input "true"
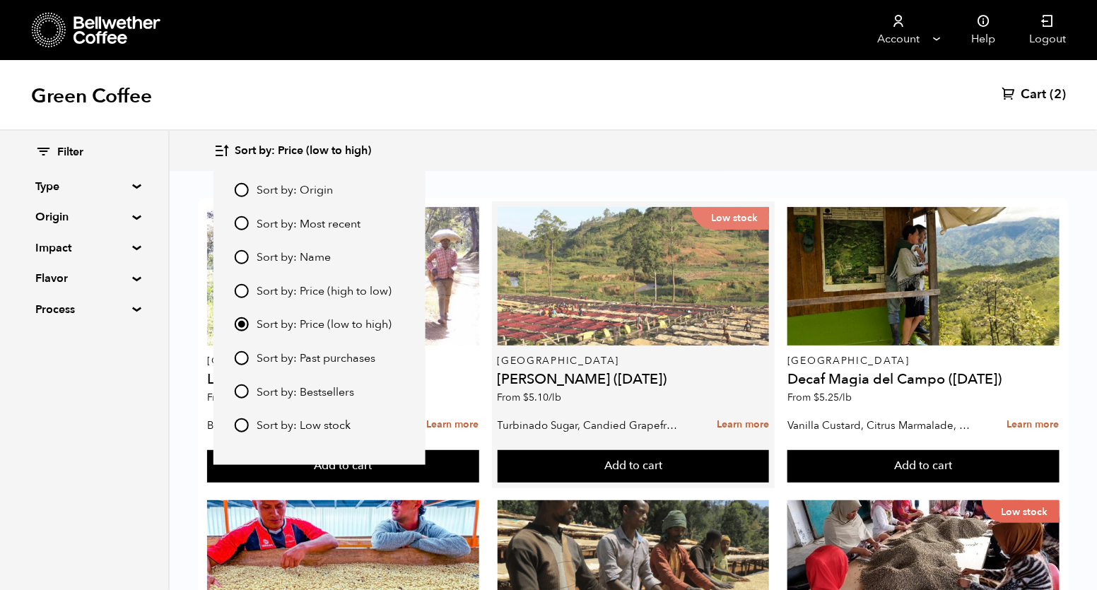
scroll to position [31, 0]
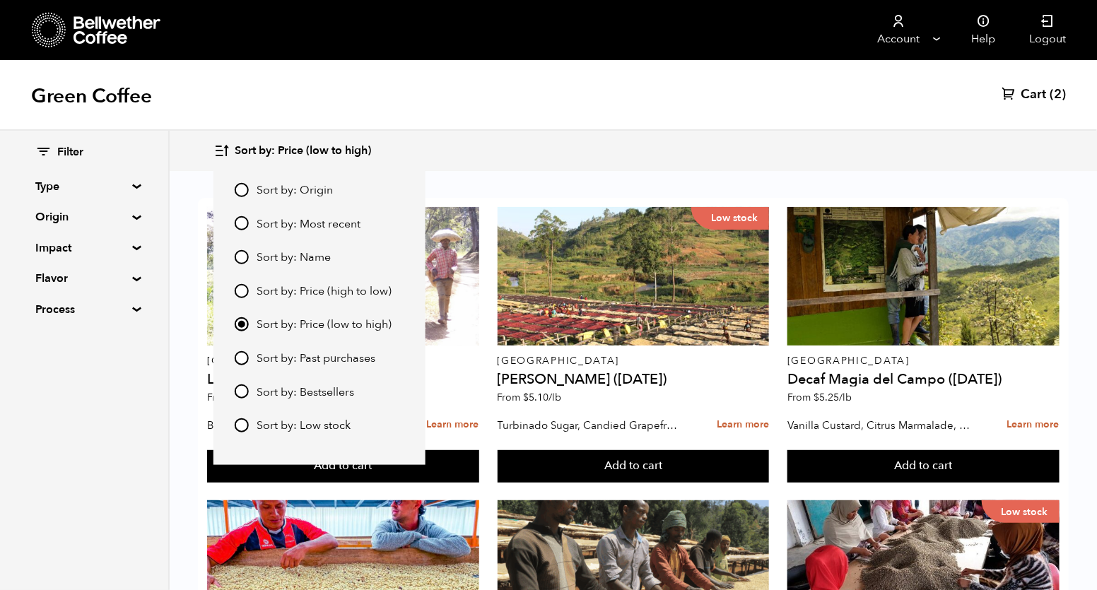
click at [633, 140] on div "Sort by: Price (low to high) Sort by: Origin Sort by: Most recent Sort by: Name…" at bounding box center [632, 150] width 839 height 33
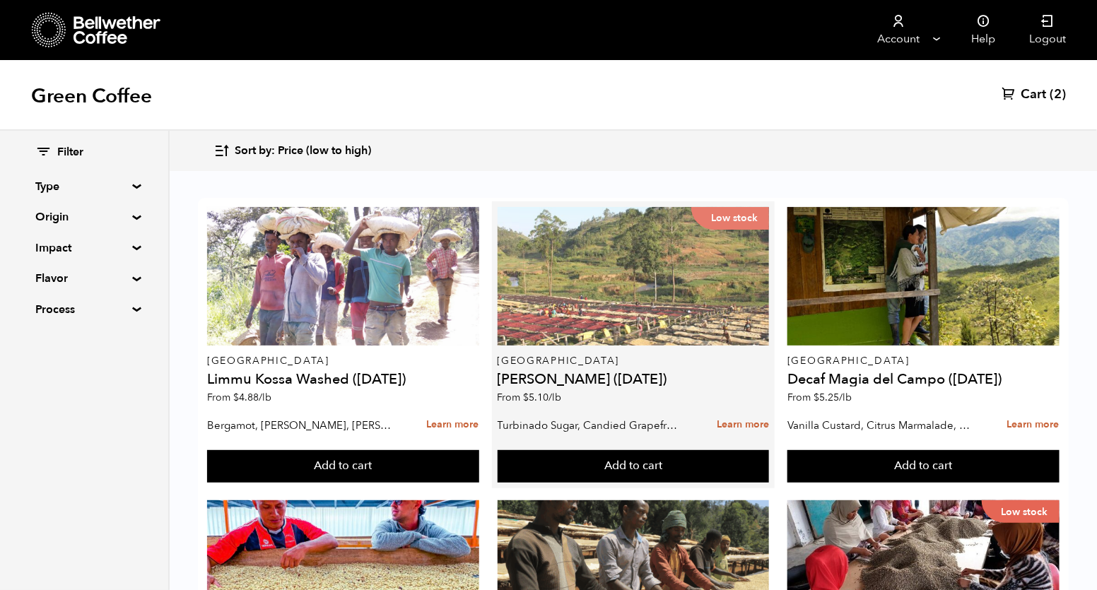
click at [620, 307] on div "Low stock" at bounding box center [634, 276] width 272 height 139
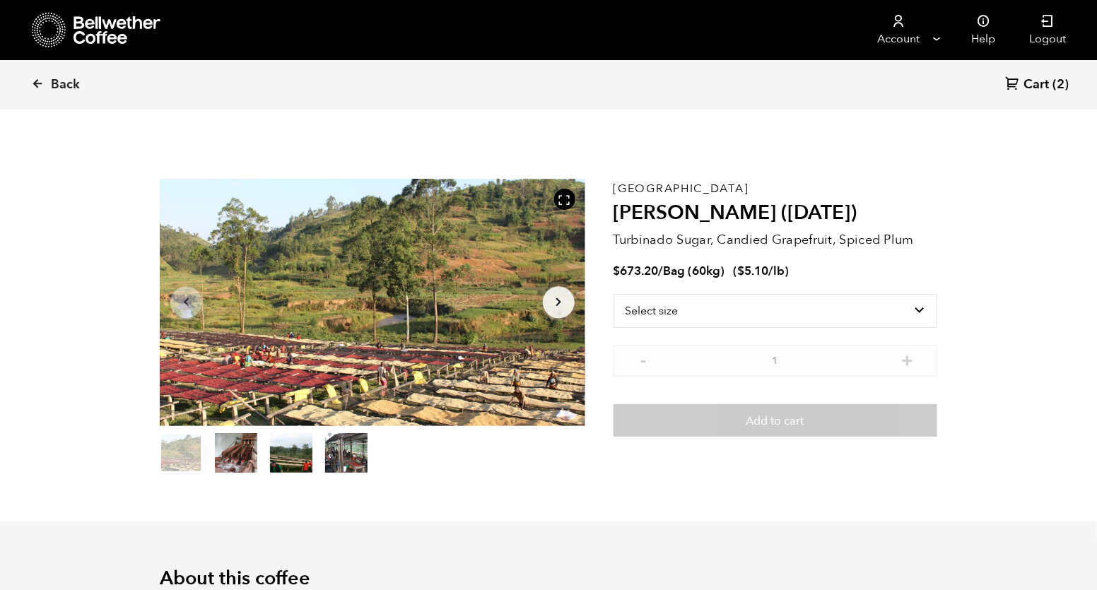
scroll to position [615, 753]
click at [681, 303] on select "Select size Bag (60kg) (132 lbs)" at bounding box center [776, 311] width 324 height 34
select select "bag-3"
click at [614, 294] on select "Select size Bag (60kg) (132 lbs)" at bounding box center [776, 311] width 324 height 34
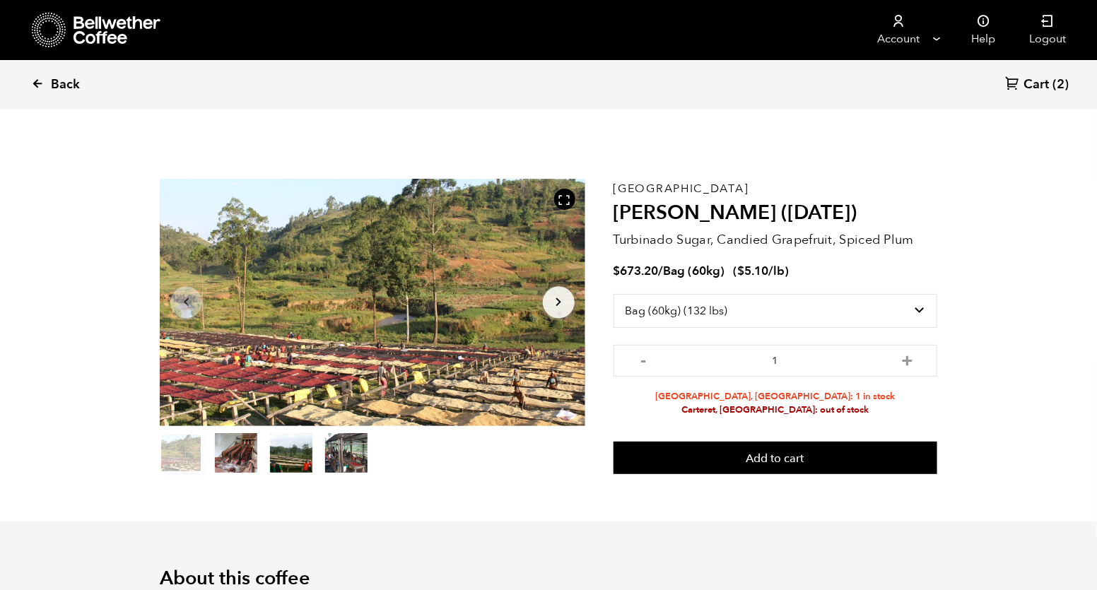
click at [56, 88] on span "Back" at bounding box center [65, 84] width 29 height 17
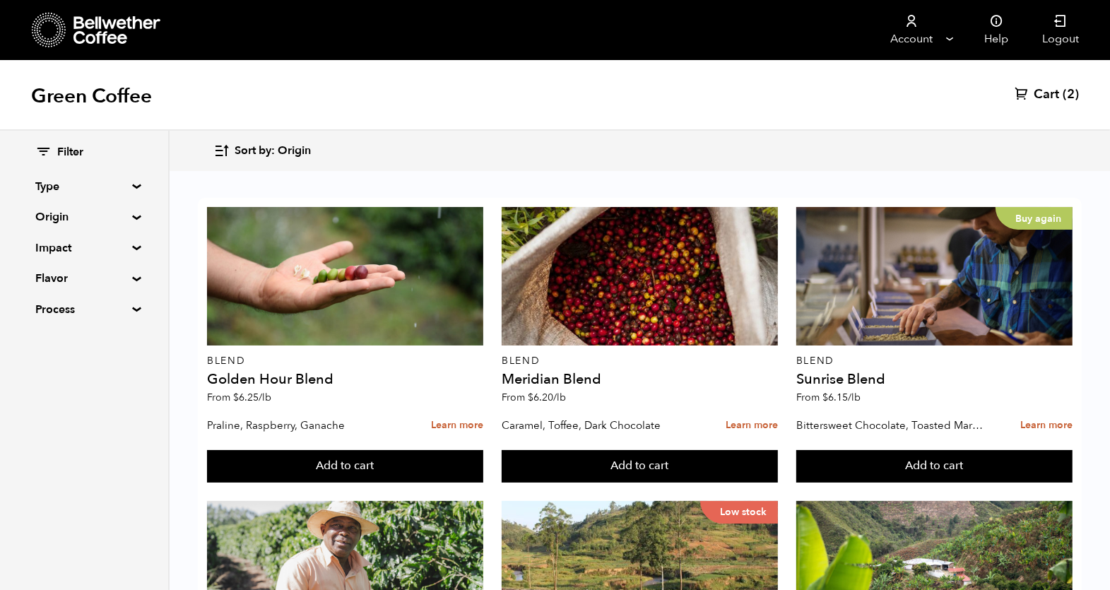
click at [235, 153] on span "Sort by: Origin" at bounding box center [273, 151] width 76 height 16
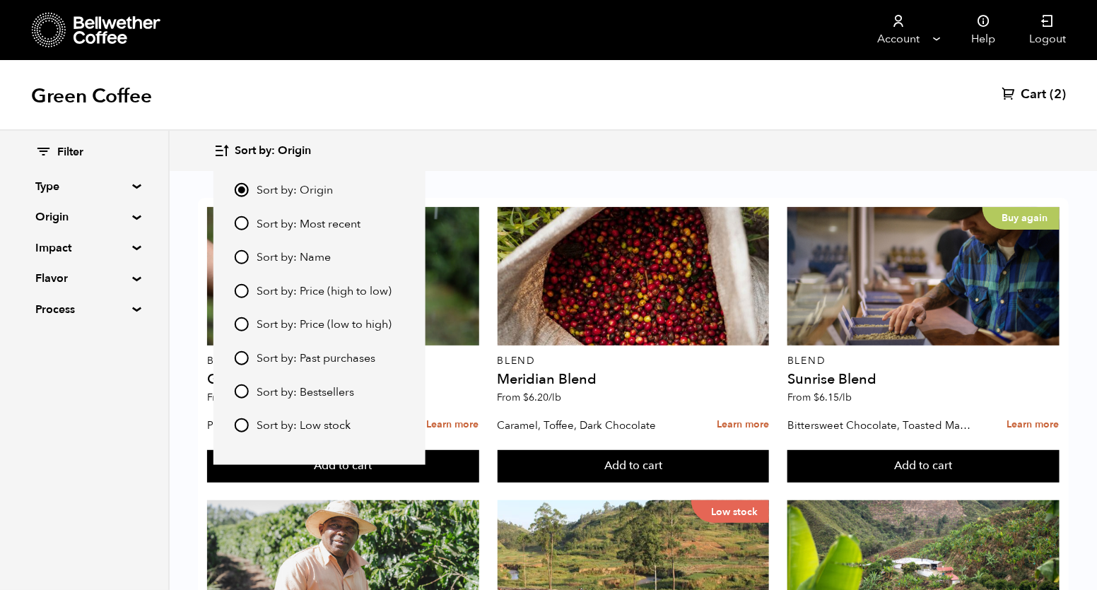
click at [240, 322] on input "Sort by: Price (low to high)" at bounding box center [242, 324] width 14 height 14
radio input "true"
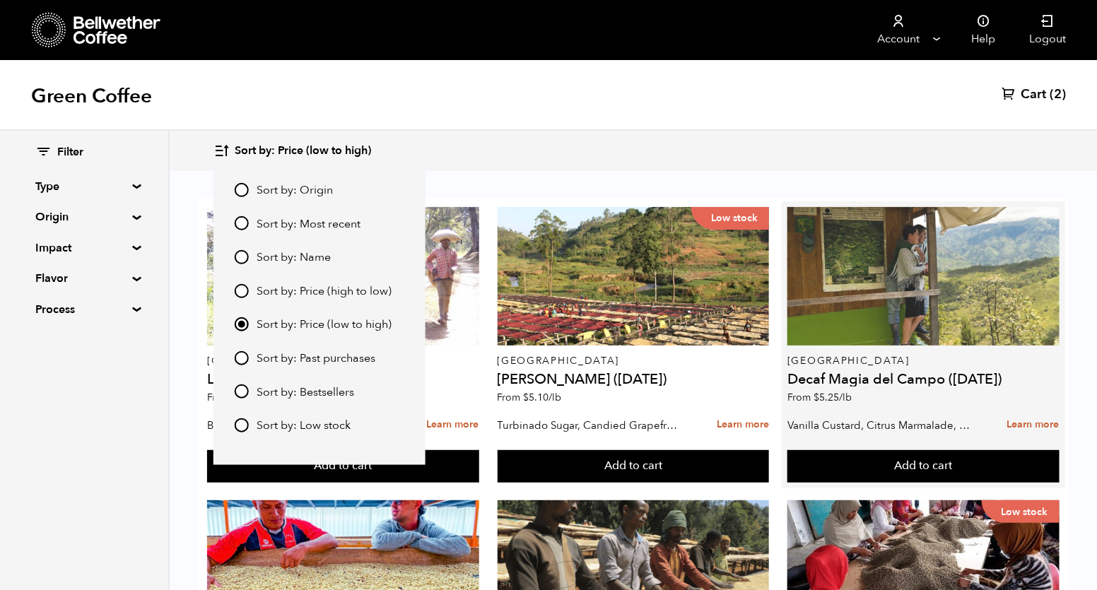
click at [902, 298] on div at bounding box center [923, 276] width 272 height 139
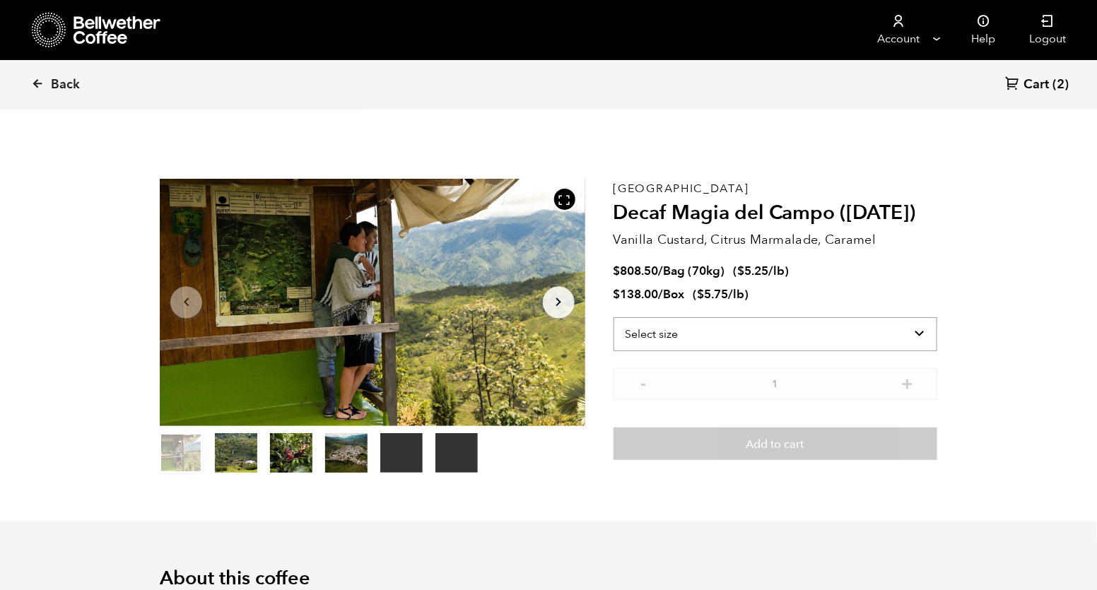
scroll to position [615, 753]
click at [729, 337] on select "Select size Bag (70kg) (154 lbs) Box (24 lbs)" at bounding box center [776, 334] width 324 height 34
select select "bag"
click at [614, 317] on select "Select size Bag (70kg) (154 lbs) Box (24 lbs)" at bounding box center [776, 334] width 324 height 34
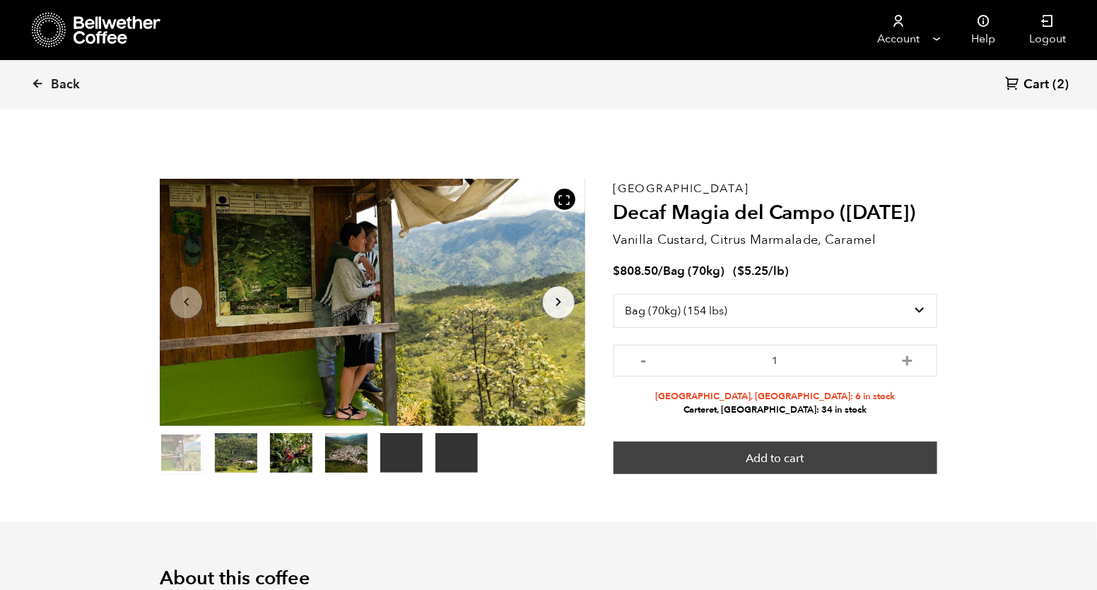
click at [814, 463] on button "Add to cart" at bounding box center [776, 458] width 324 height 33
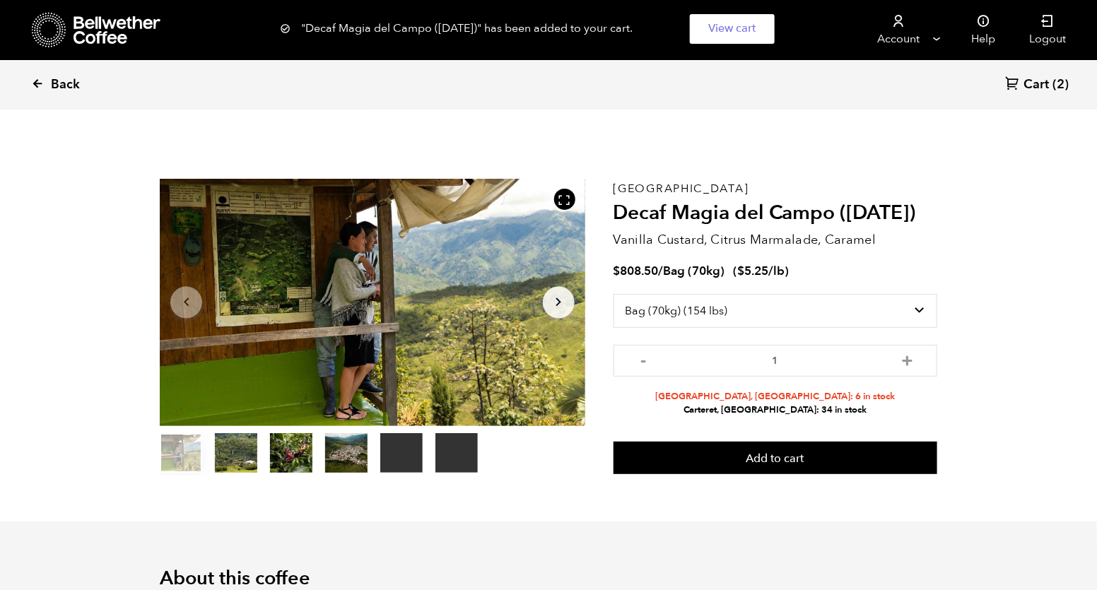
click at [56, 85] on span "Back" at bounding box center [65, 84] width 29 height 17
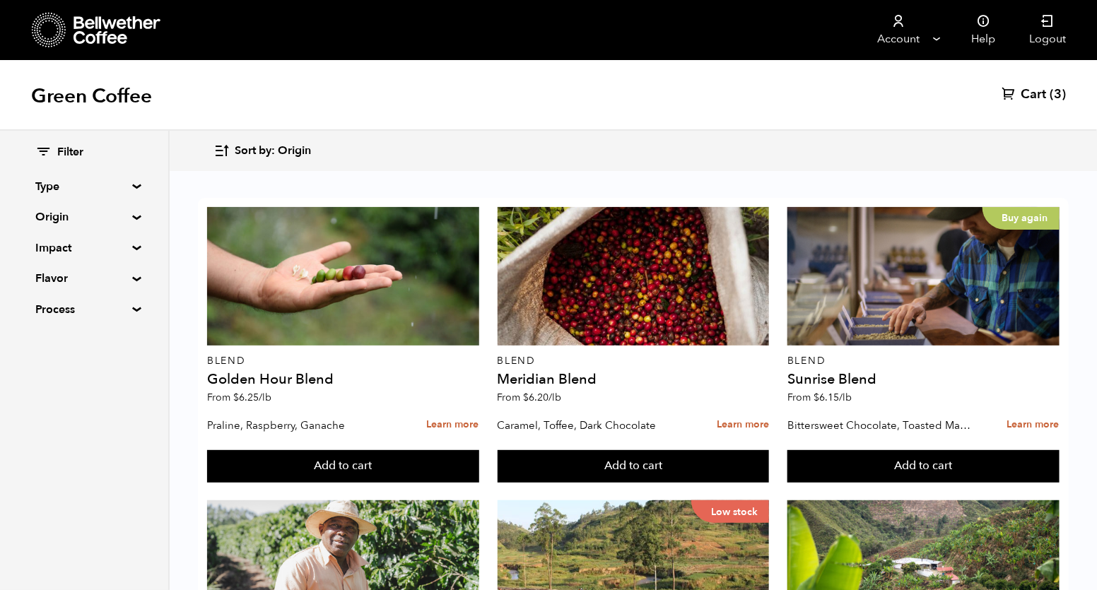
click at [259, 147] on span "Sort by: Origin" at bounding box center [273, 151] width 76 height 16
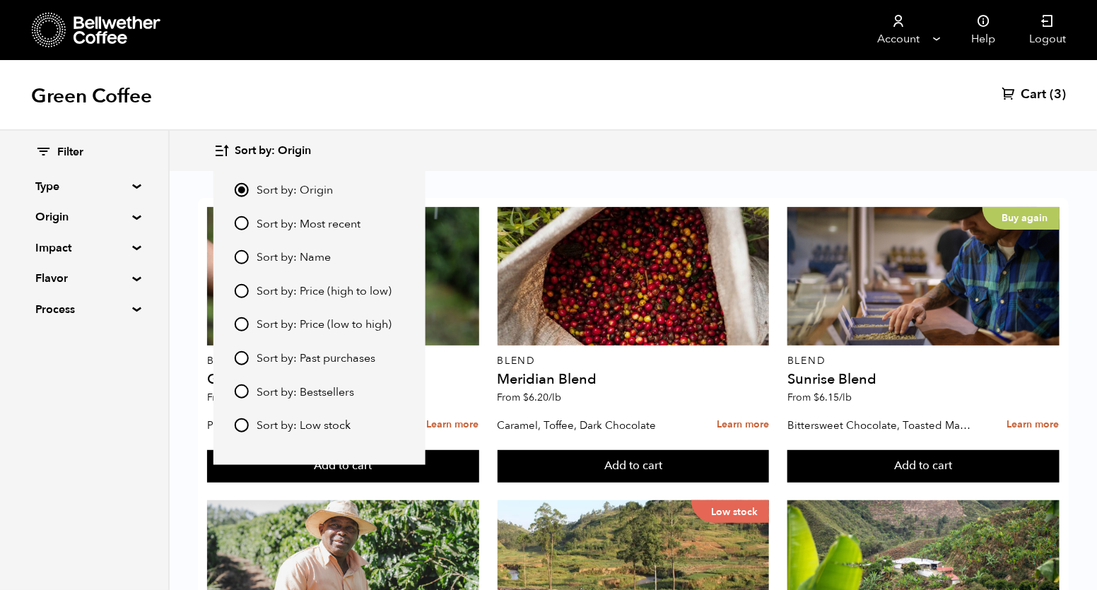
click at [241, 327] on input "Sort by: Price (low to high)" at bounding box center [242, 324] width 14 height 14
radio input "true"
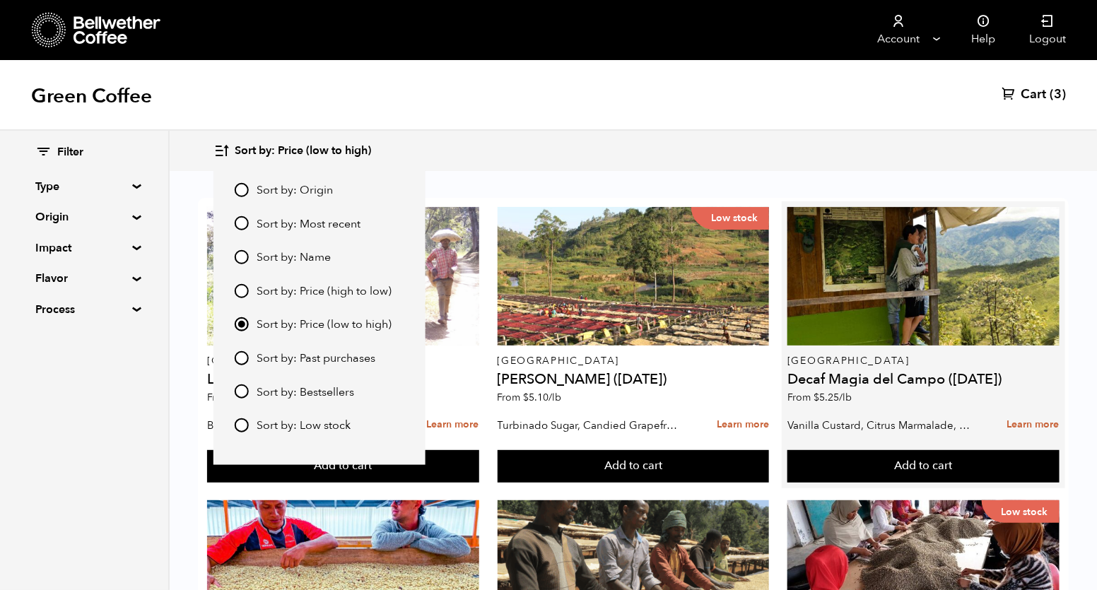
scroll to position [221, 0]
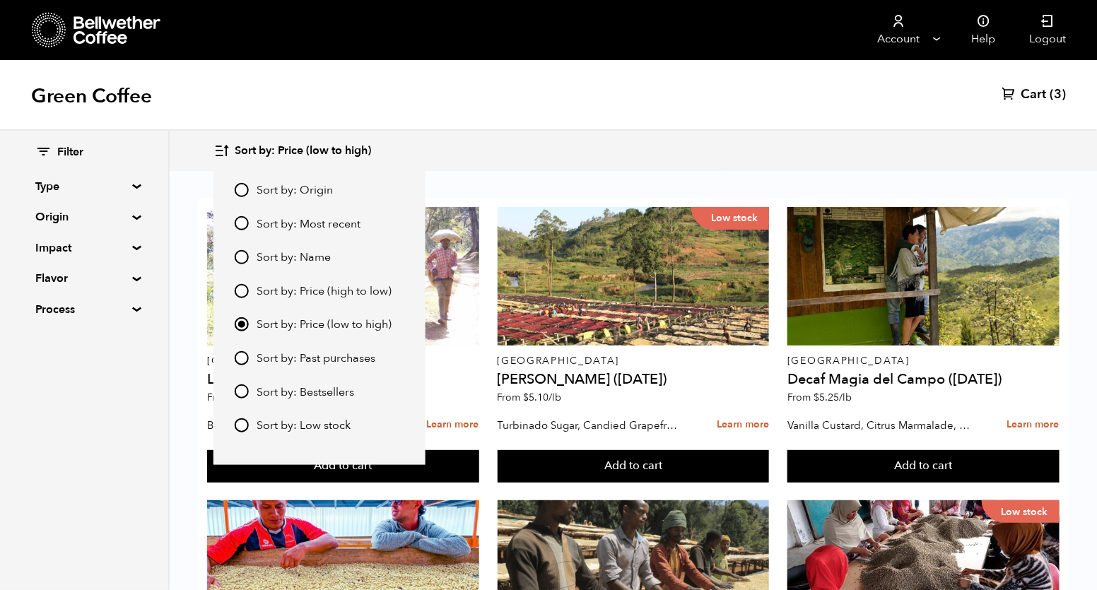
click at [120, 470] on div "Filter Type Blend Single Origin Decaf Seasonal Year Round Origin Blend Brazil B…" at bounding box center [85, 360] width 170 height 459
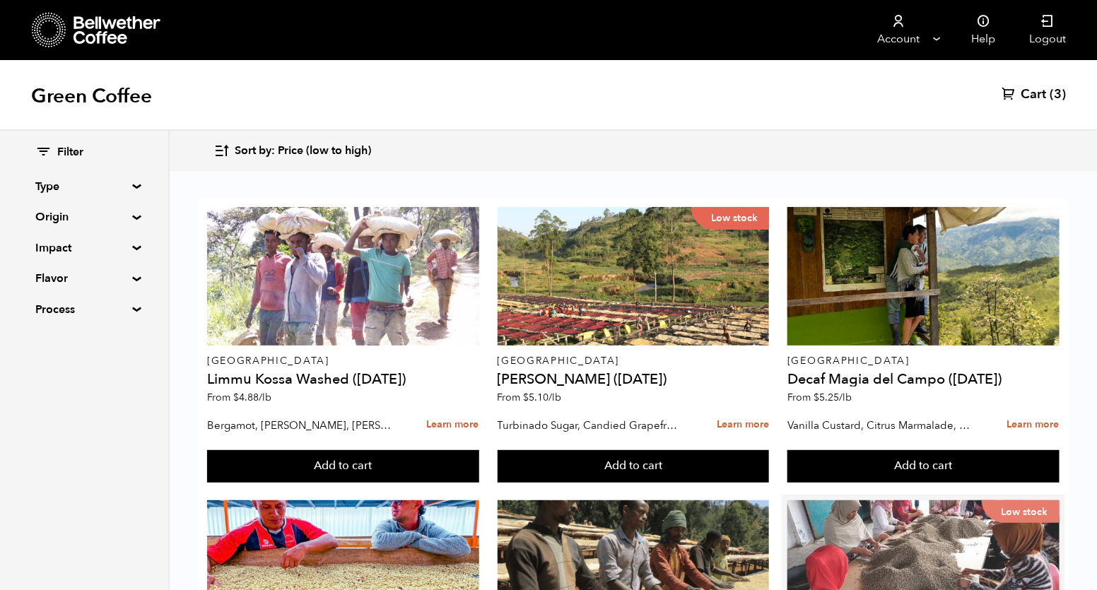
click at [924, 500] on div "Low stock" at bounding box center [923, 569] width 272 height 139
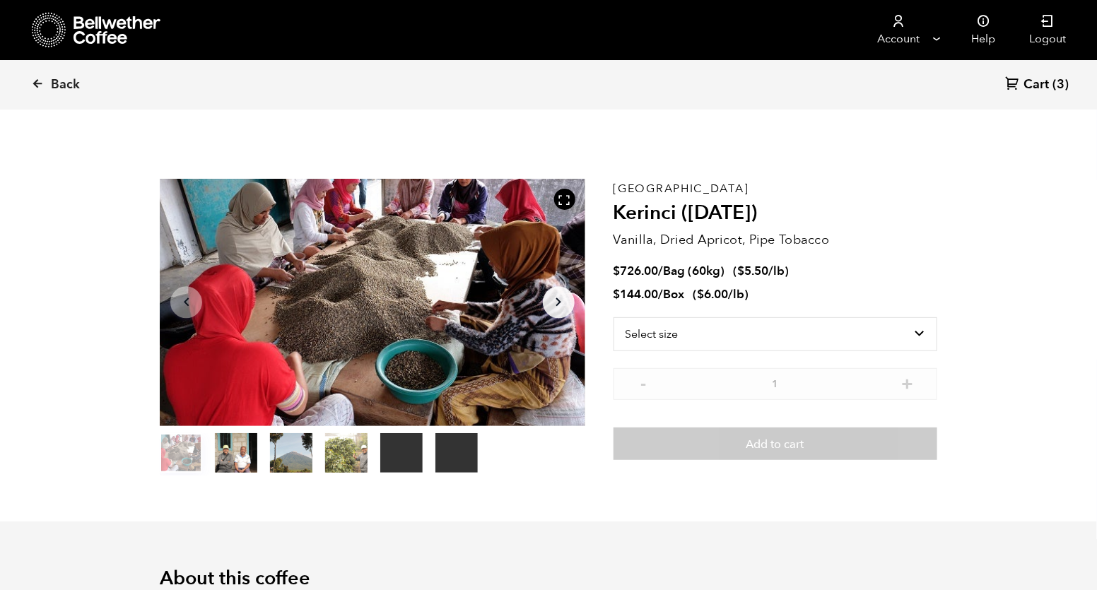
scroll to position [615, 753]
click at [806, 341] on select "Select size Bag (60kg) (132 lbs) Box (24 lbs)" at bounding box center [776, 334] width 324 height 34
click at [614, 317] on select "Select size Bag (60kg) (132 lbs) Box (24 lbs)" at bounding box center [776, 334] width 324 height 34
click at [814, 317] on select "Select size Bag (60kg) (132 lbs) Box (24 lbs)" at bounding box center [776, 311] width 324 height 34
click at [614, 294] on select "Select size Bag (60kg) (132 lbs) Box (24 lbs)" at bounding box center [776, 311] width 324 height 34
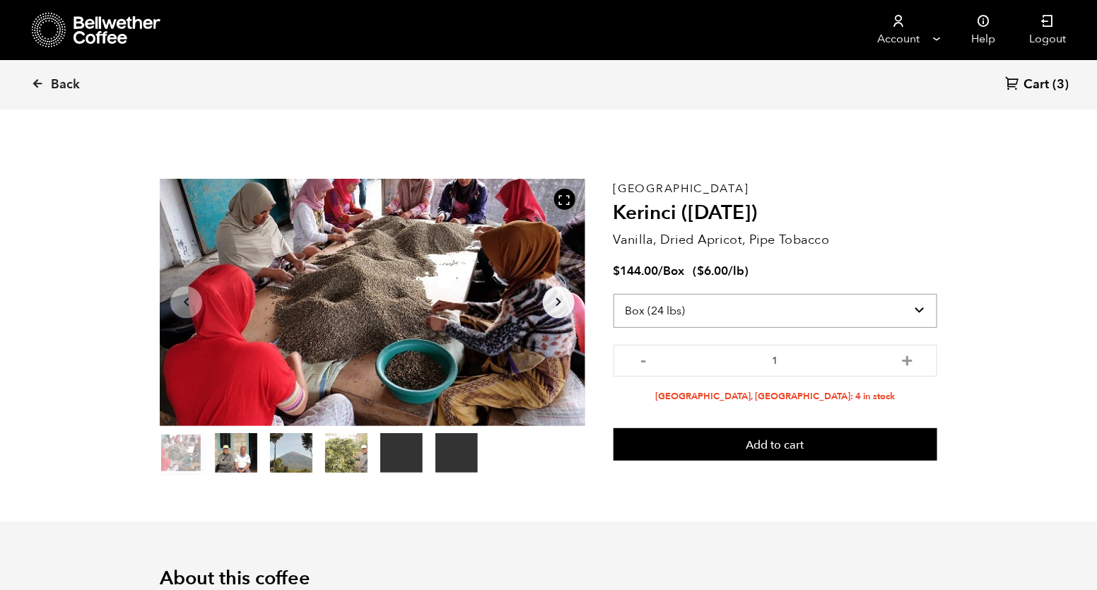
click at [806, 314] on select "Select size Bag (60kg) (132 lbs) Box (24 lbs)" at bounding box center [776, 311] width 324 height 34
select select "bag-3"
click at [614, 294] on select "Select size Bag (60kg) (132 lbs) Box (24 lbs)" at bounding box center [776, 311] width 324 height 34
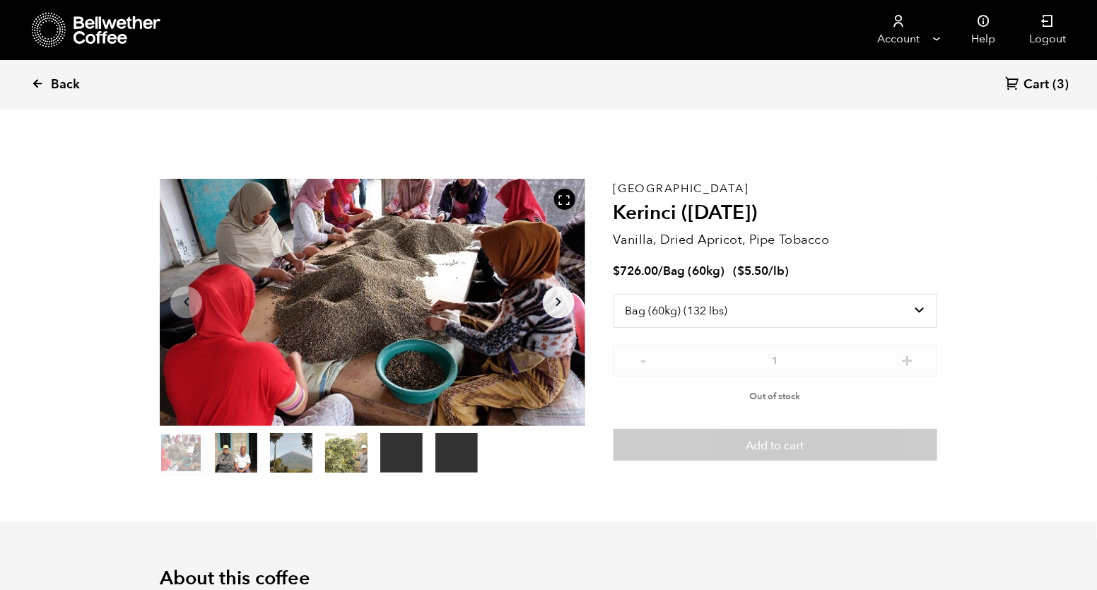
click at [63, 81] on span "Back" at bounding box center [65, 84] width 29 height 17
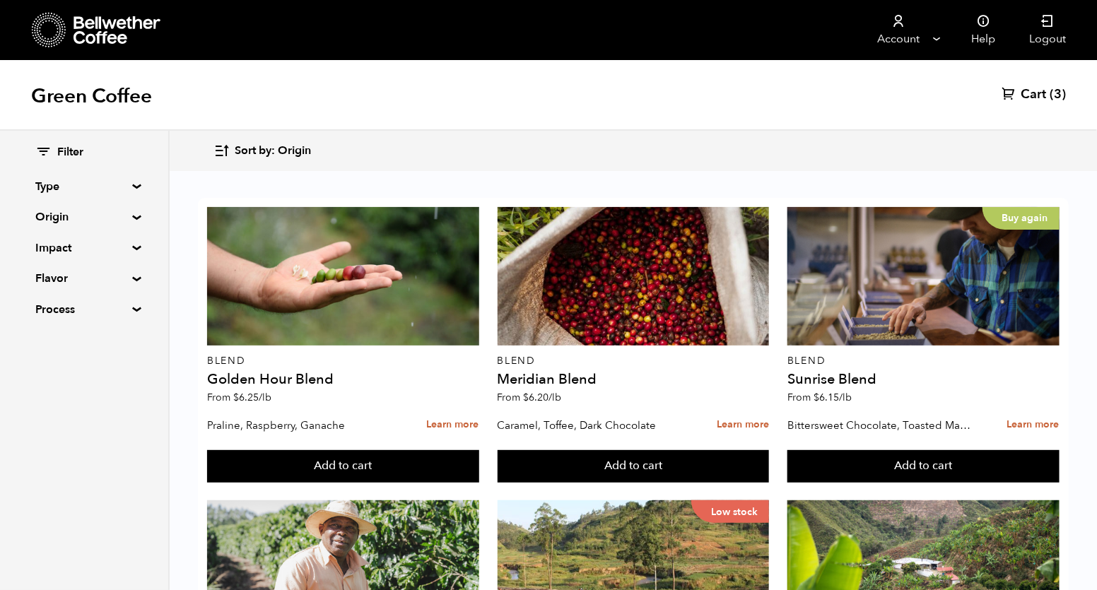
click at [262, 143] on span "Sort by: Origin" at bounding box center [273, 151] width 76 height 16
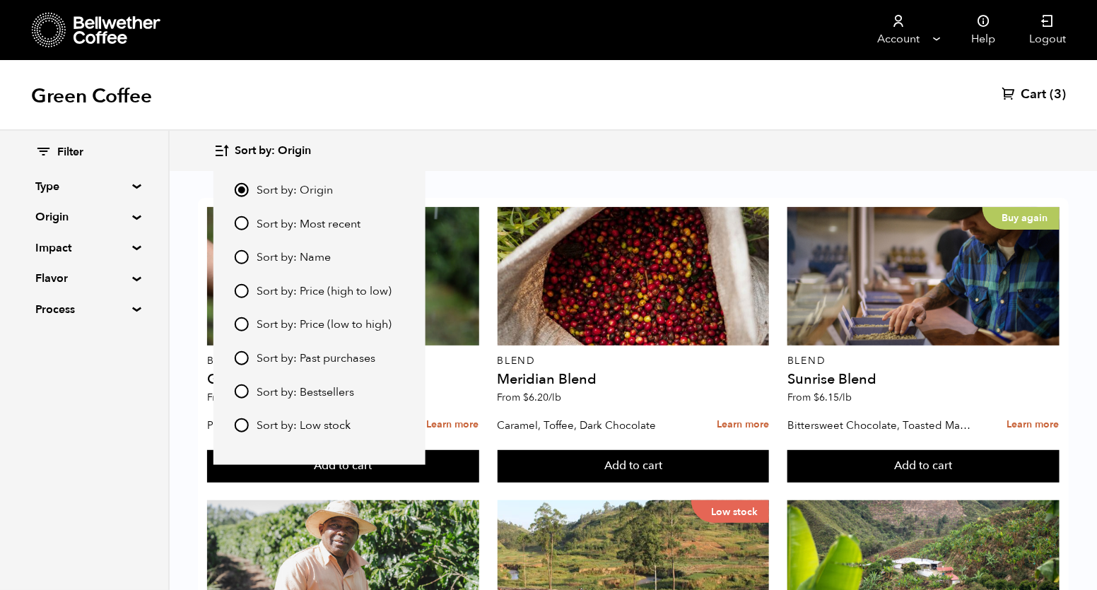
click at [241, 328] on input "Sort by: Price (low to high)" at bounding box center [242, 324] width 14 height 14
radio input "true"
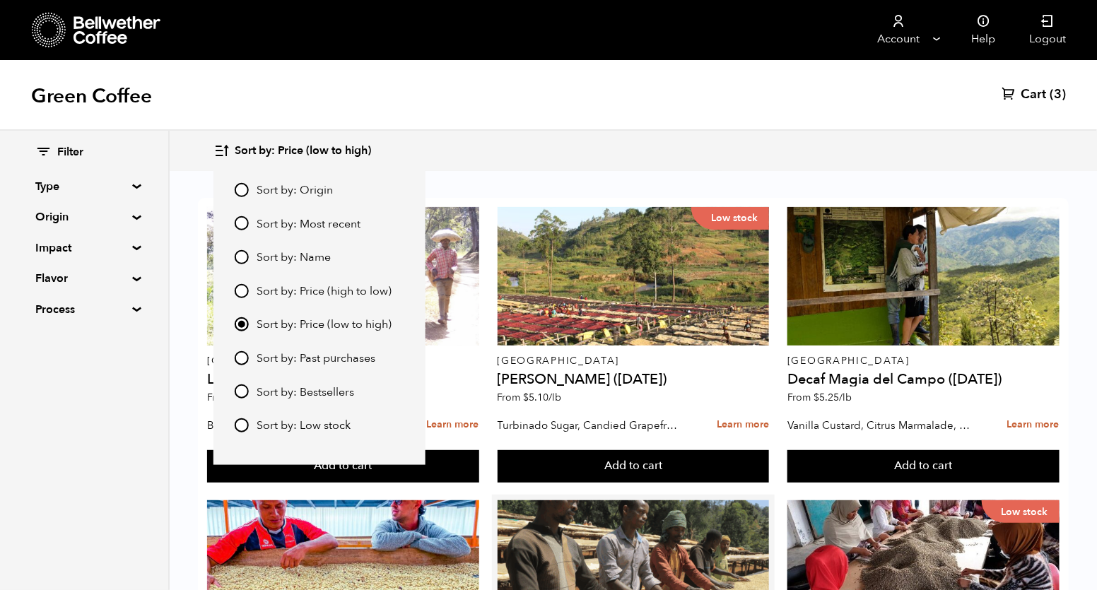
scroll to position [274, 0]
click at [146, 549] on div "Filter Type Blend Single Origin Decaf Seasonal Year Round Origin Blend [GEOGRAP…" at bounding box center [85, 360] width 170 height 459
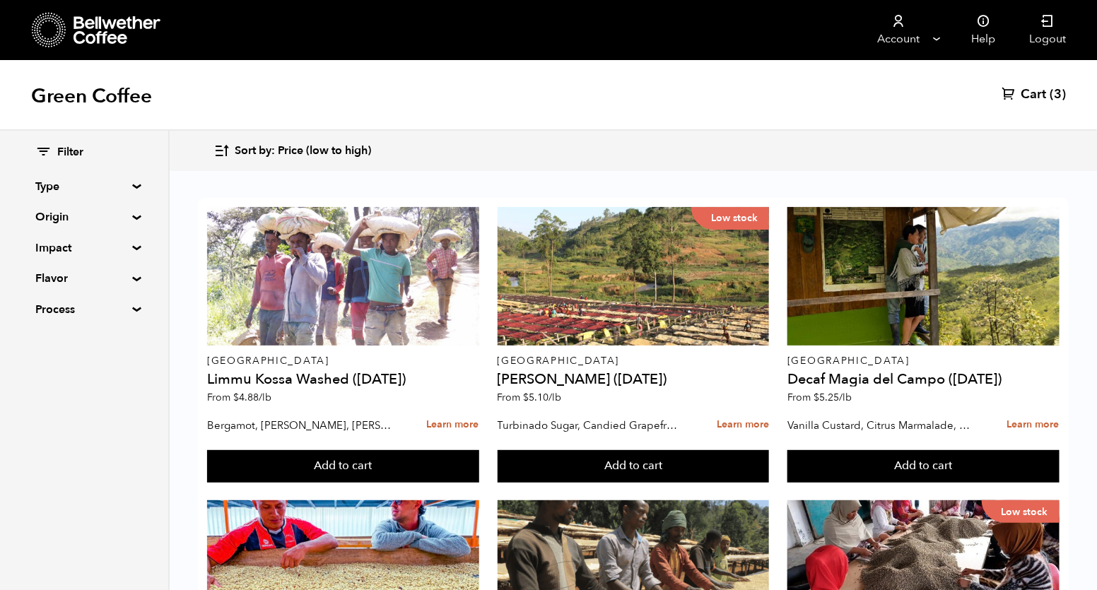
scroll to position [502, 0]
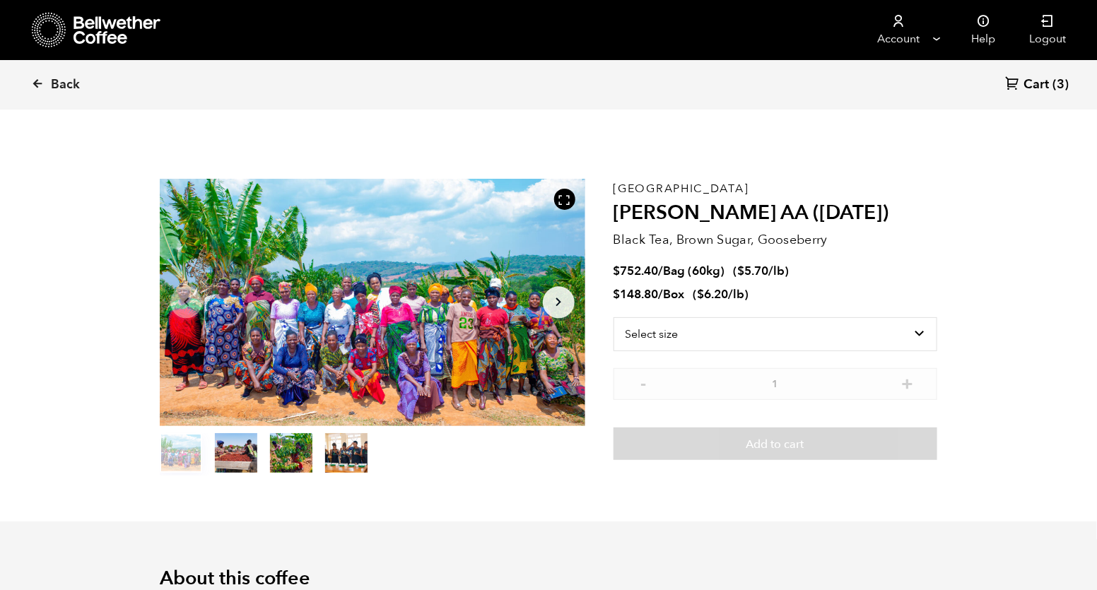
scroll to position [615, 753]
click at [719, 336] on select "Select size Bag (60kg) (132 lbs) Box (24 lbs)" at bounding box center [776, 334] width 324 height 34
select select "bag-3"
click at [614, 317] on select "Select size Bag (60kg) (132 lbs) Box (24 lbs)" at bounding box center [776, 334] width 324 height 34
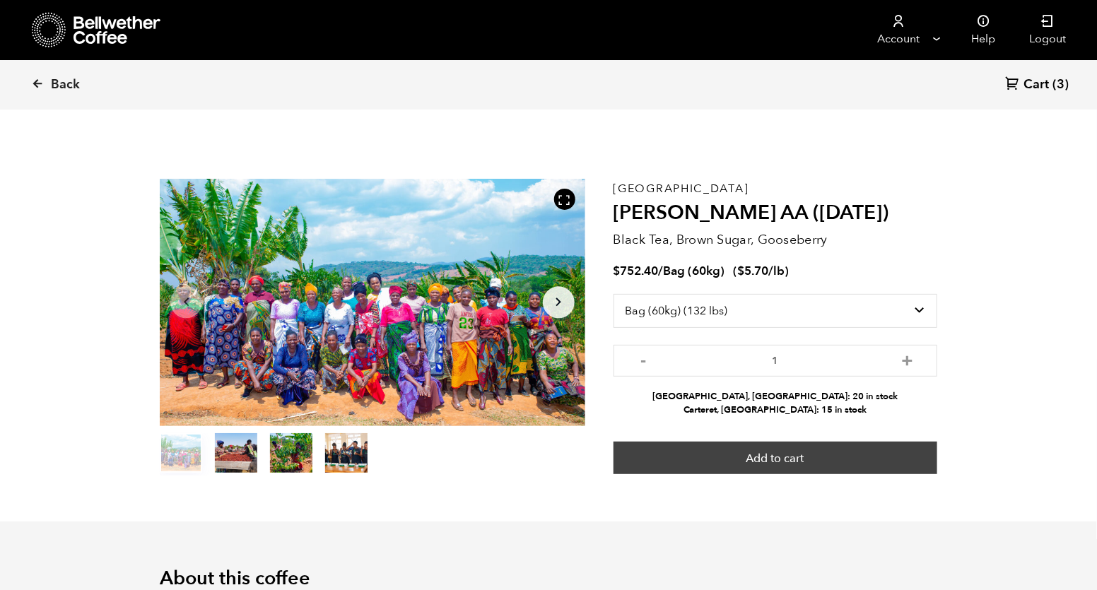
click at [814, 462] on button "Add to cart" at bounding box center [776, 458] width 324 height 33
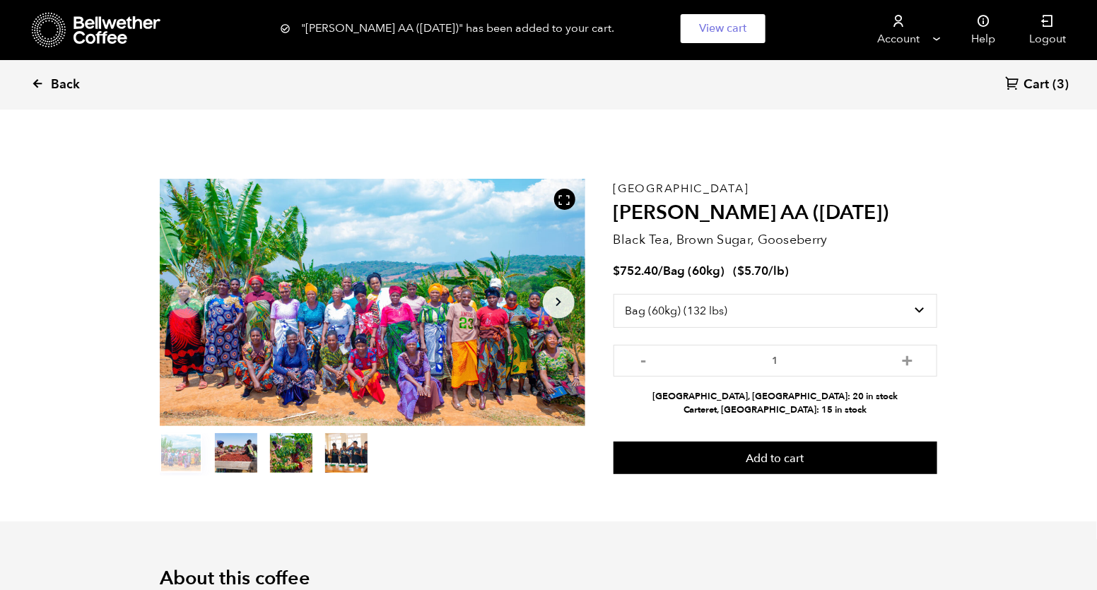
click at [75, 86] on span "Back" at bounding box center [65, 84] width 29 height 17
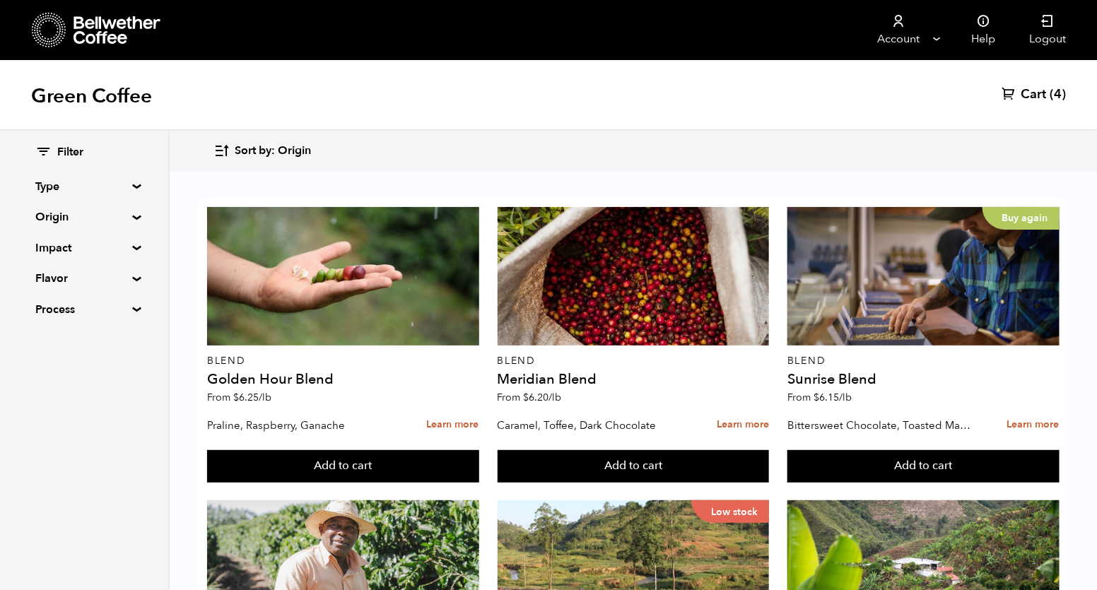
click at [256, 157] on span "Sort by: Origin" at bounding box center [273, 151] width 76 height 16
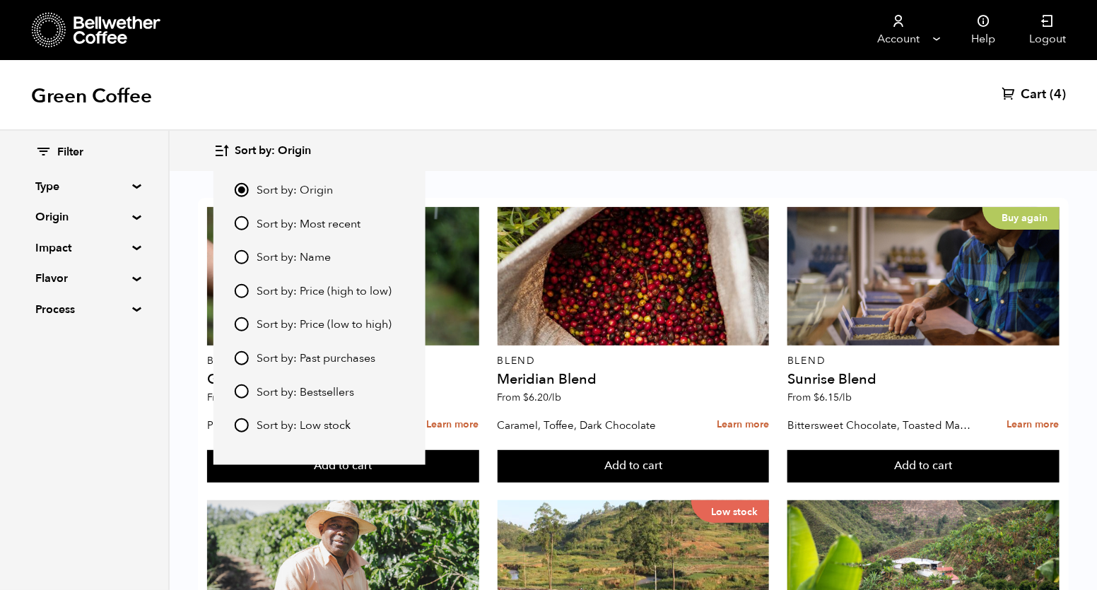
click at [241, 327] on input "Sort by: Price (low to high)" at bounding box center [242, 324] width 14 height 14
radio input "true"
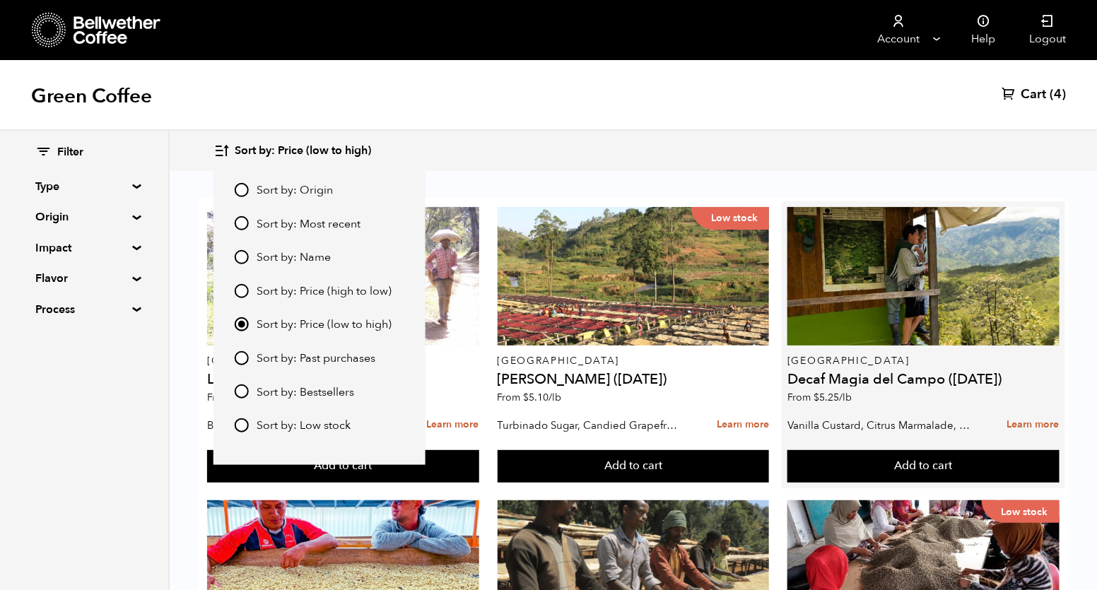
scroll to position [470, 0]
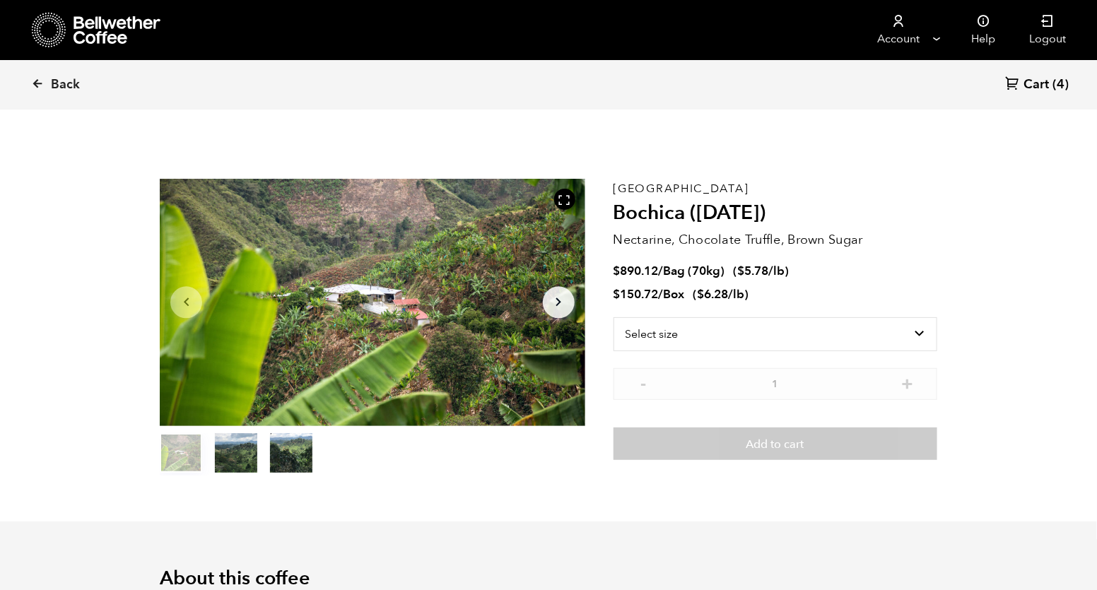
scroll to position [615, 753]
click at [802, 338] on select "Select size Bag (70kg) (154 lbs) Box (24 lbs)" at bounding box center [776, 334] width 324 height 34
select select "bag"
click at [614, 317] on select "Select size Bag (70kg) (154 lbs) Box (24 lbs)" at bounding box center [776, 334] width 324 height 34
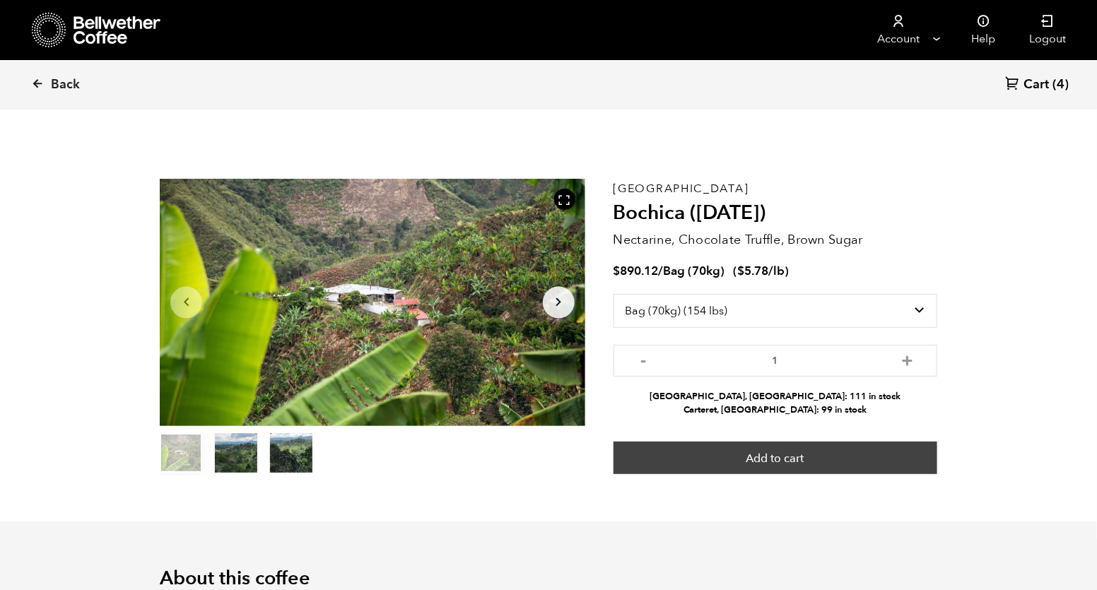
click at [800, 466] on button "Add to cart" at bounding box center [776, 458] width 324 height 33
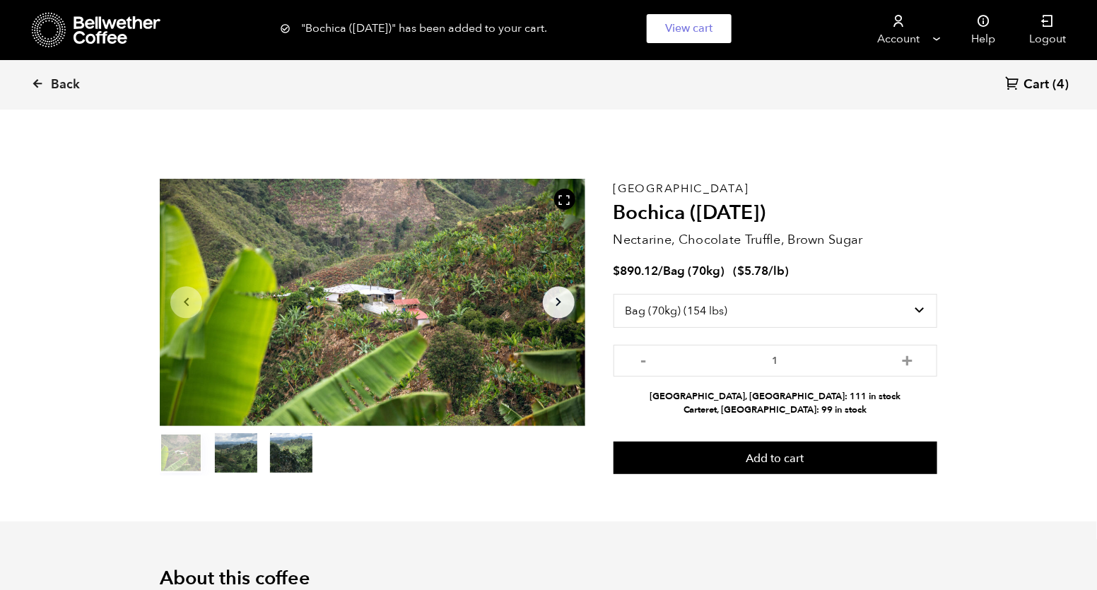
click at [1036, 83] on span "Cart" at bounding box center [1036, 84] width 25 height 17
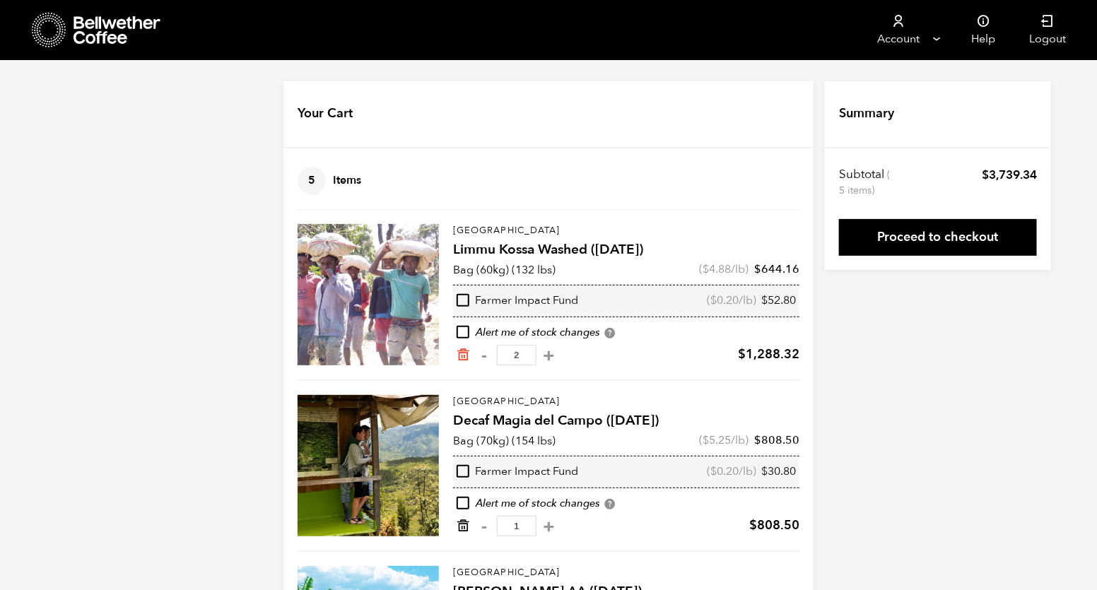
click at [463, 525] on icon "Remove from cart" at bounding box center [463, 526] width 14 height 14
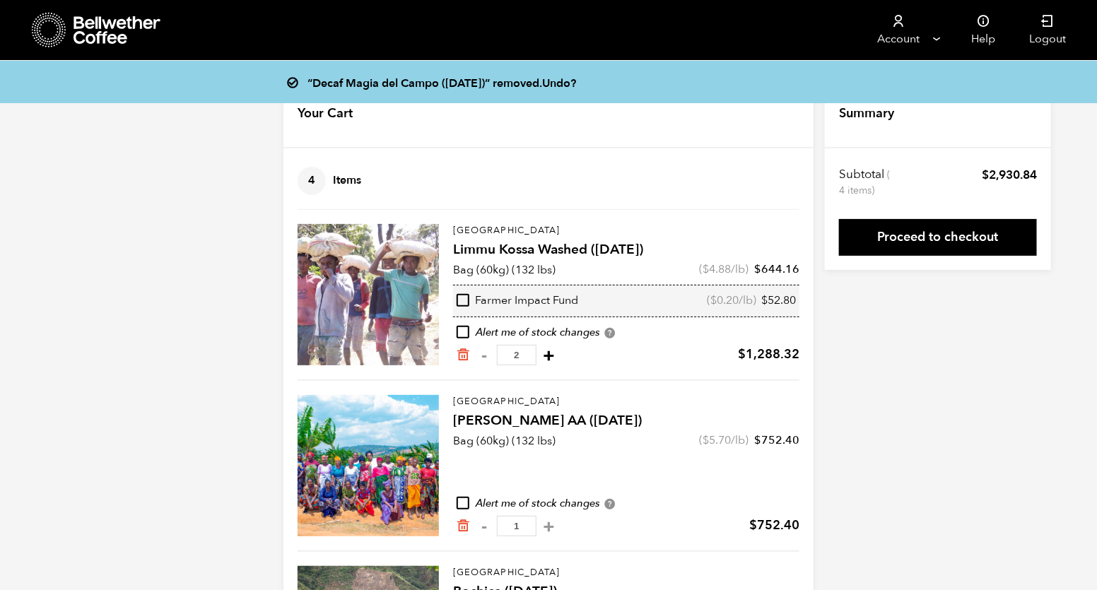
click at [541, 353] on button "+" at bounding box center [549, 355] width 18 height 14
type input "3"
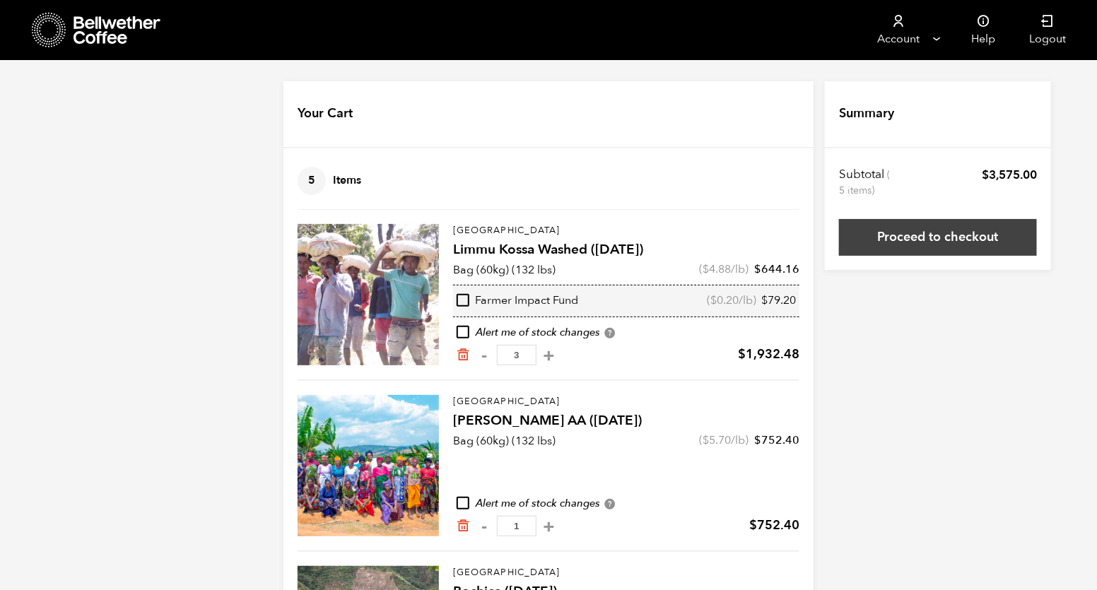
click at [962, 233] on link "Proceed to checkout" at bounding box center [938, 237] width 198 height 37
click at [483, 358] on button "-" at bounding box center [485, 355] width 18 height 14
type input "2"
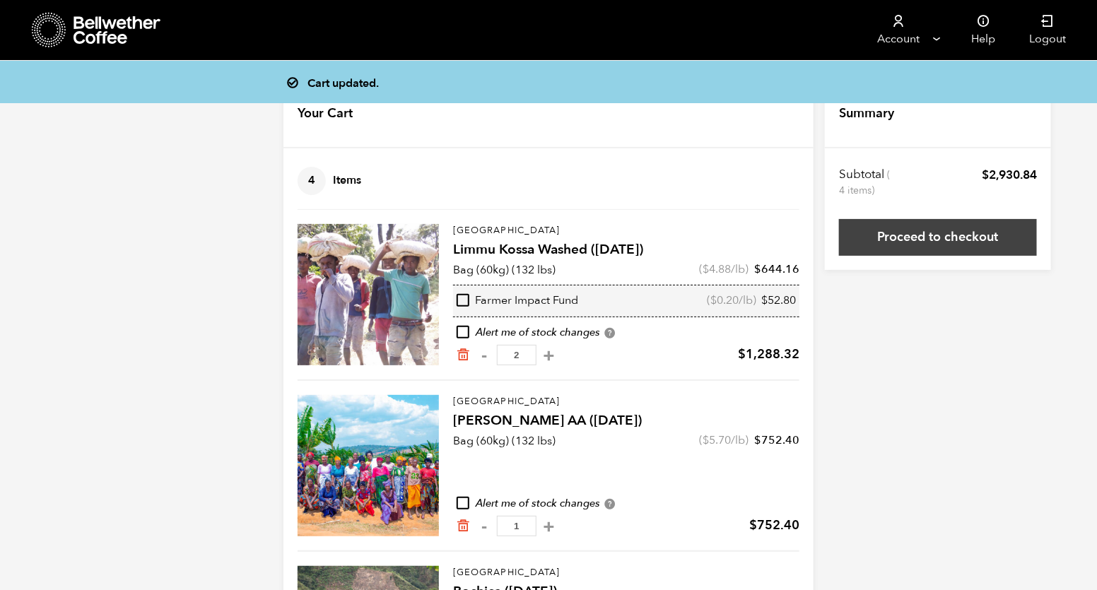
click at [905, 251] on link "Proceed to checkout" at bounding box center [938, 237] width 198 height 37
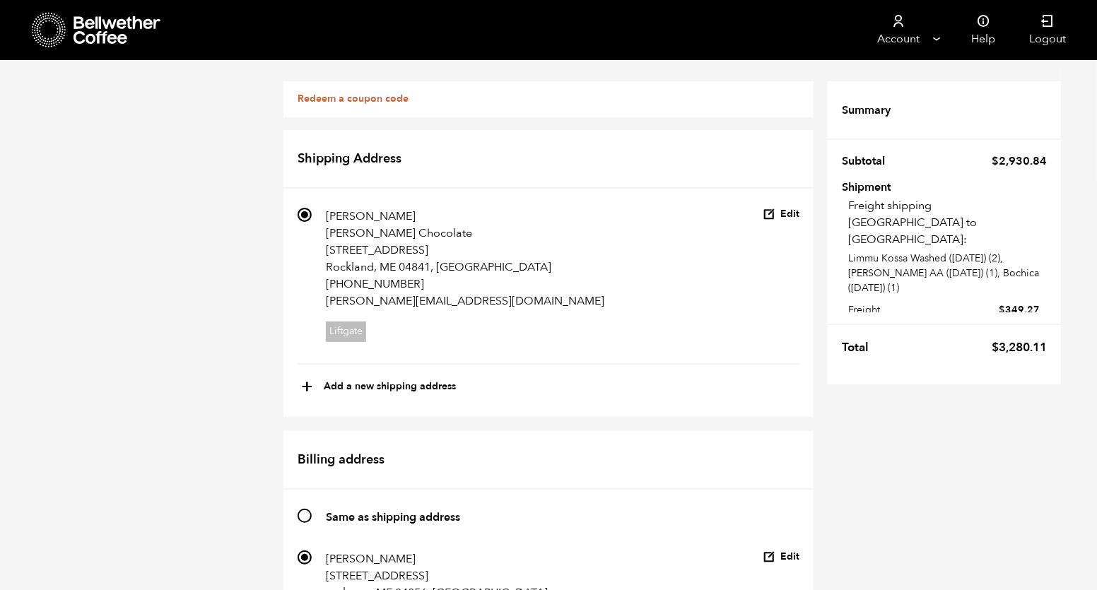
click at [782, 211] on button "Edit" at bounding box center [781, 214] width 37 height 13
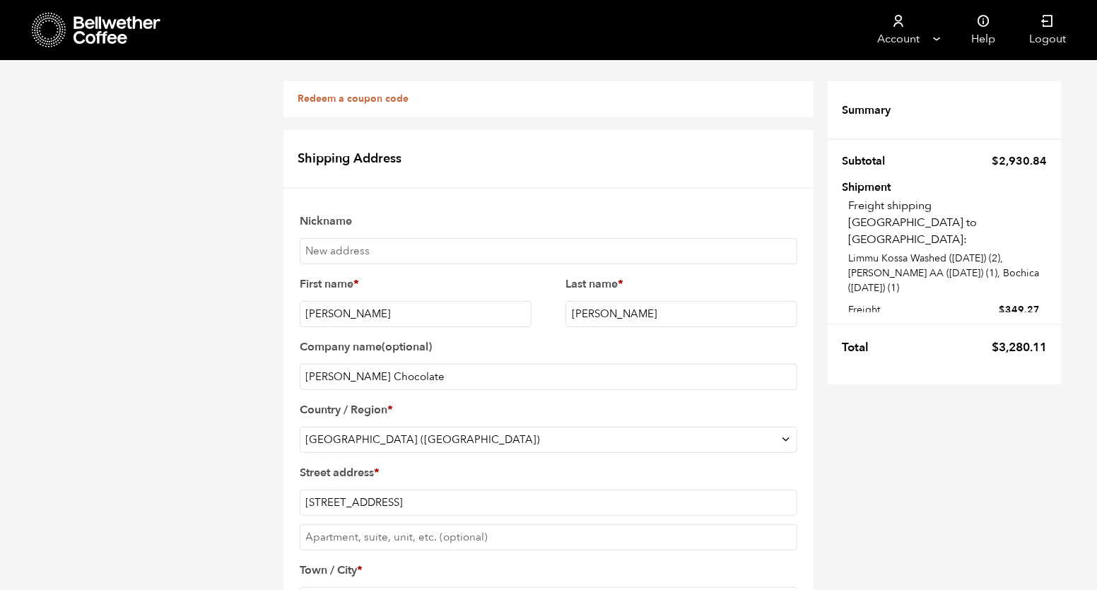
scroll to position [488, 0]
checkbox input "false"
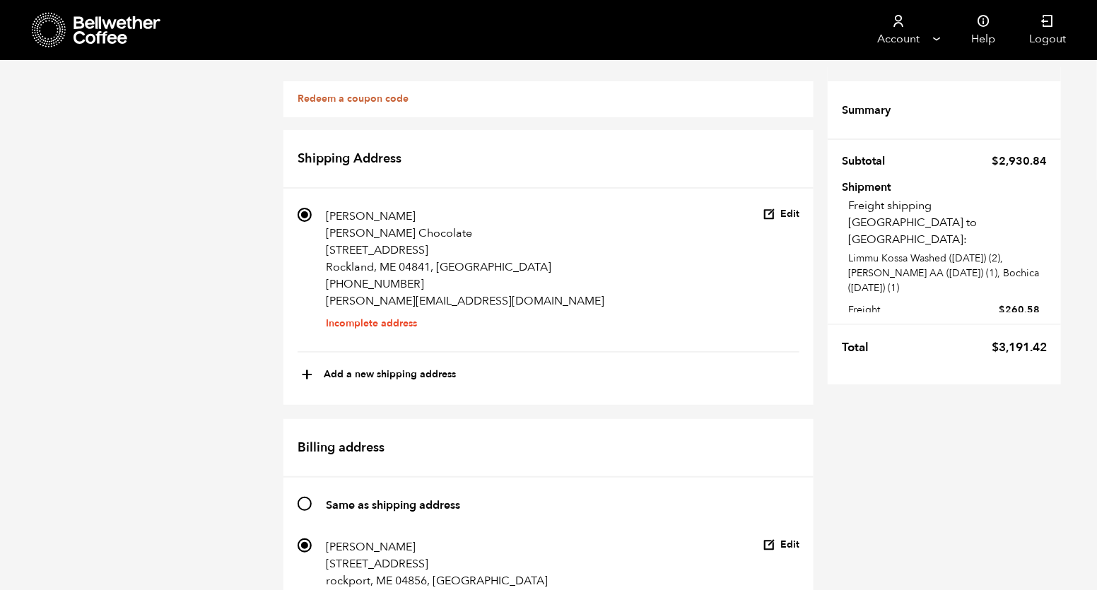
scroll to position [633, 0]
checkbox input "true"
click at [779, 213] on button "Edit" at bounding box center [781, 214] width 37 height 13
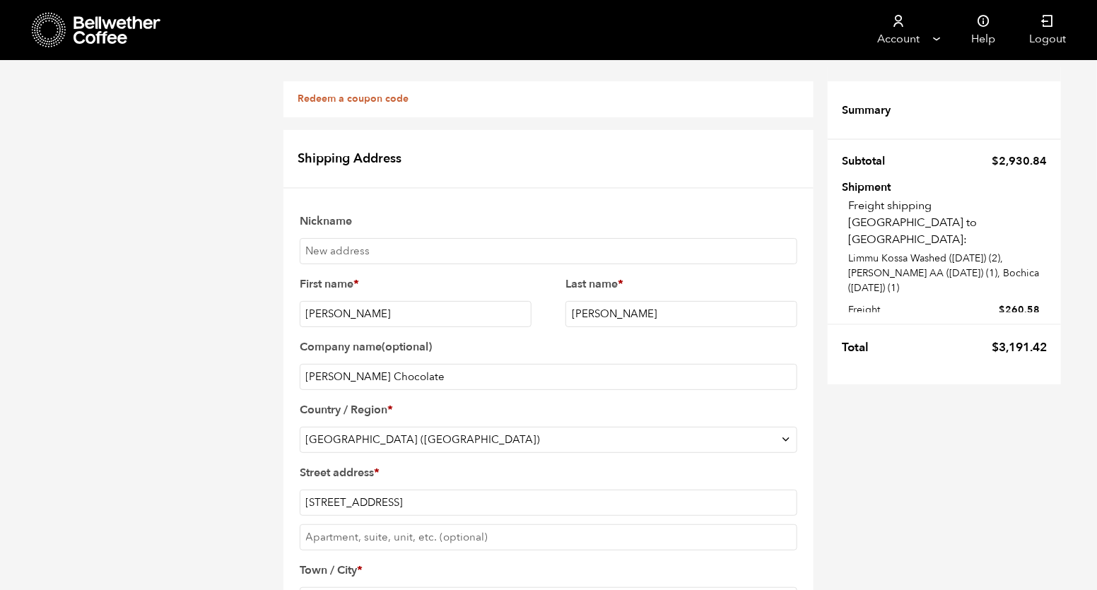
scroll to position [580, 0]
checkbox input "true"
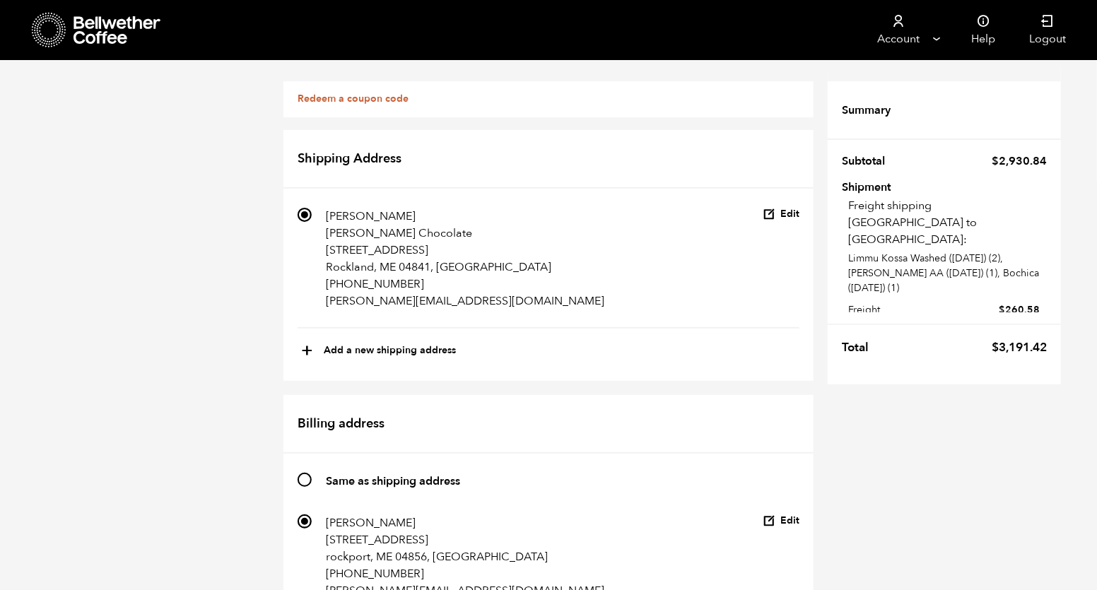
scroll to position [1038, 0]
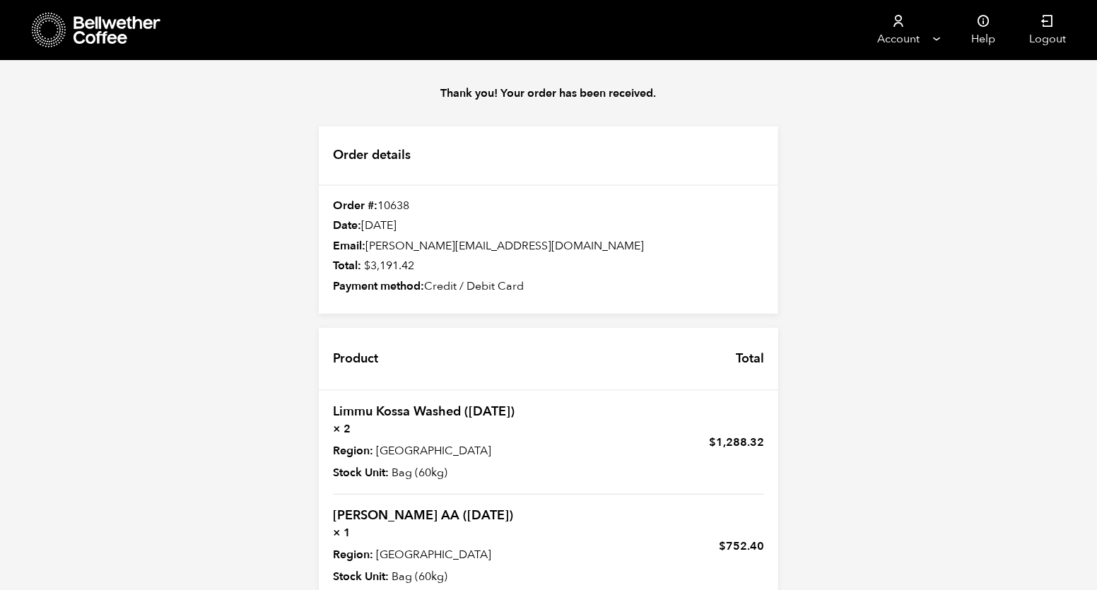
scroll to position [286, 0]
